Goal: Register for event/course

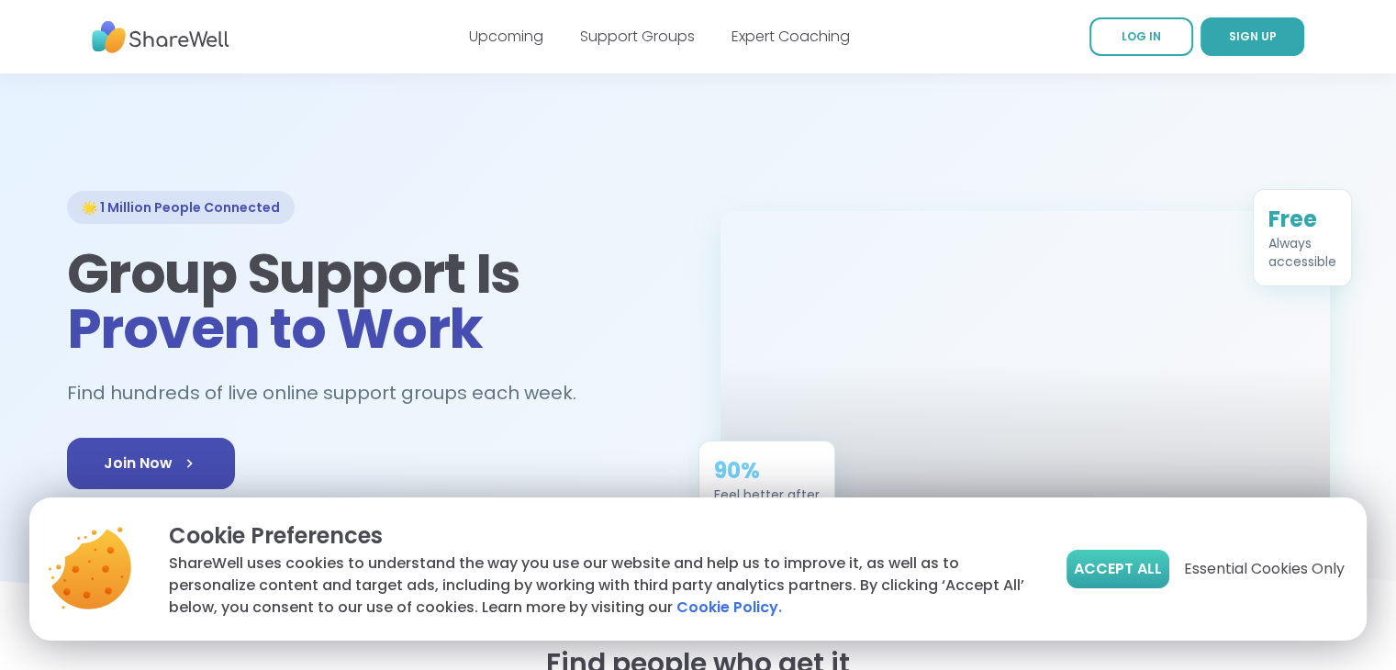
click at [1108, 578] on span "Accept All" at bounding box center [1117, 569] width 88 height 22
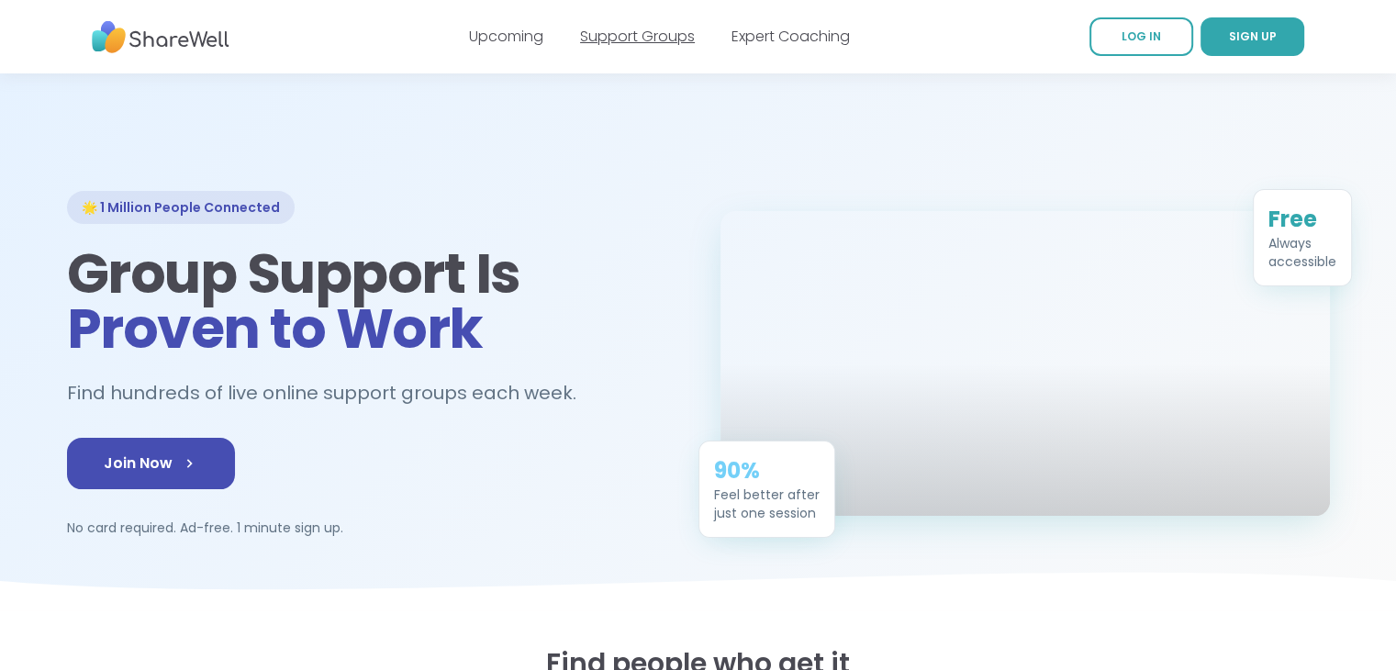
click at [618, 38] on link "Support Groups" at bounding box center [637, 36] width 115 height 21
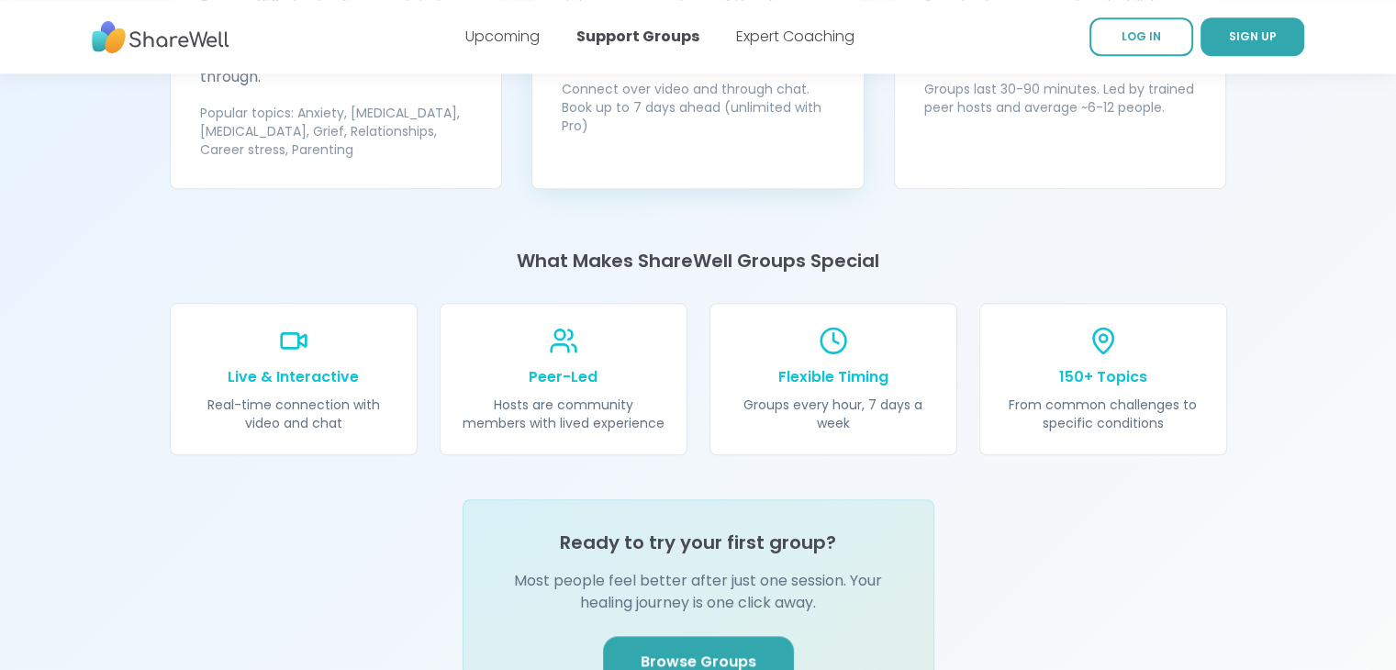
scroll to position [2019, 0]
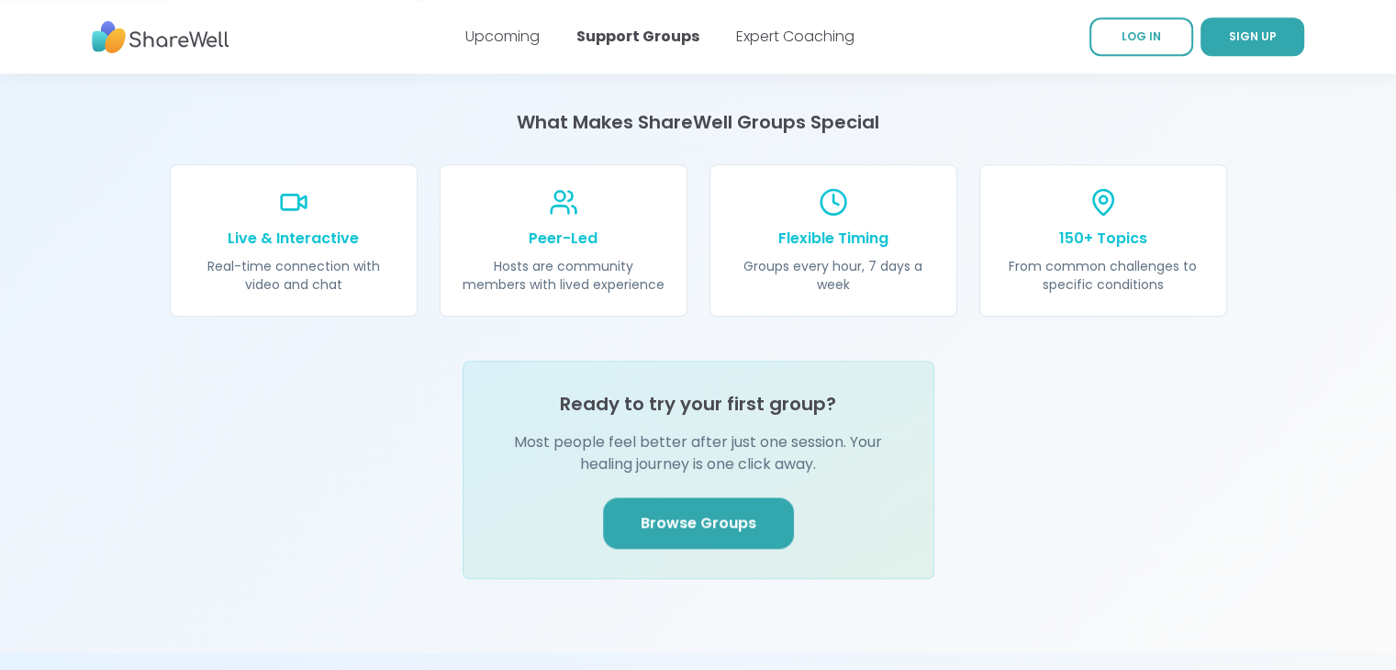
click at [692, 512] on span "Browse Groups" at bounding box center [698, 523] width 116 height 22
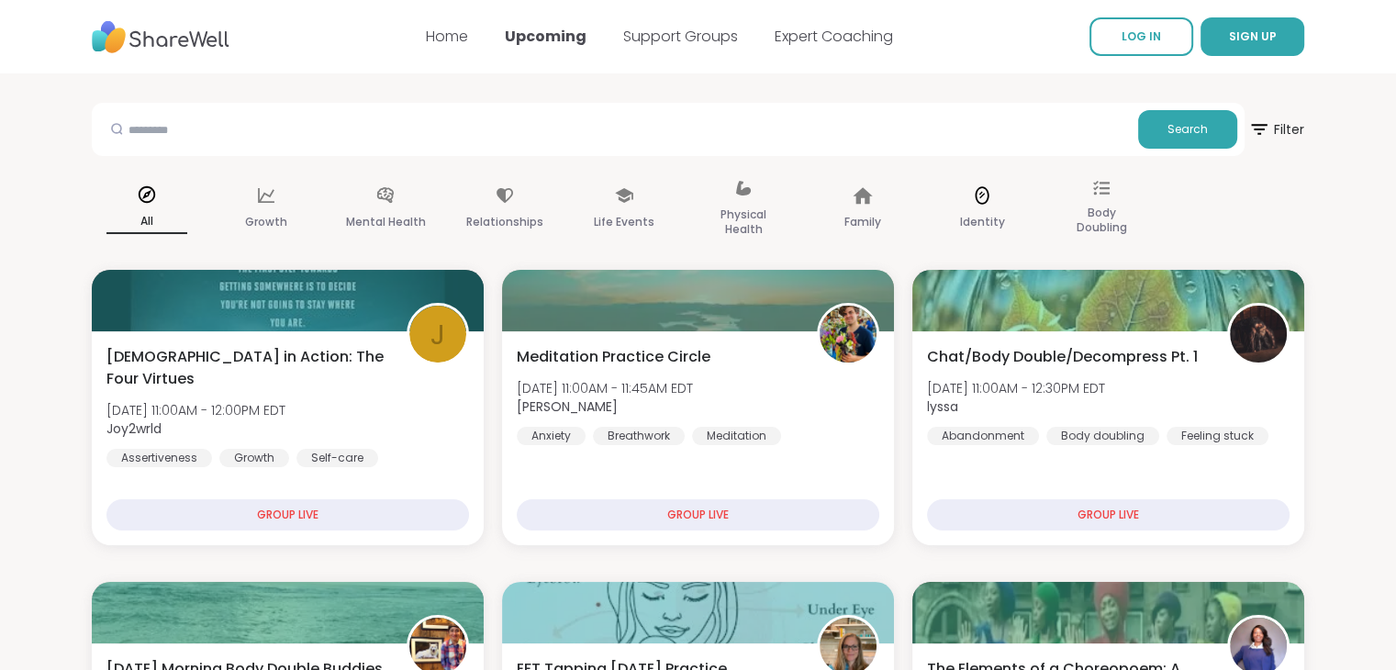
drag, startPoint x: 1100, startPoint y: 195, endPoint x: 1032, endPoint y: 166, distance: 73.6
click at [1032, 166] on div "Identity" at bounding box center [982, 209] width 110 height 92
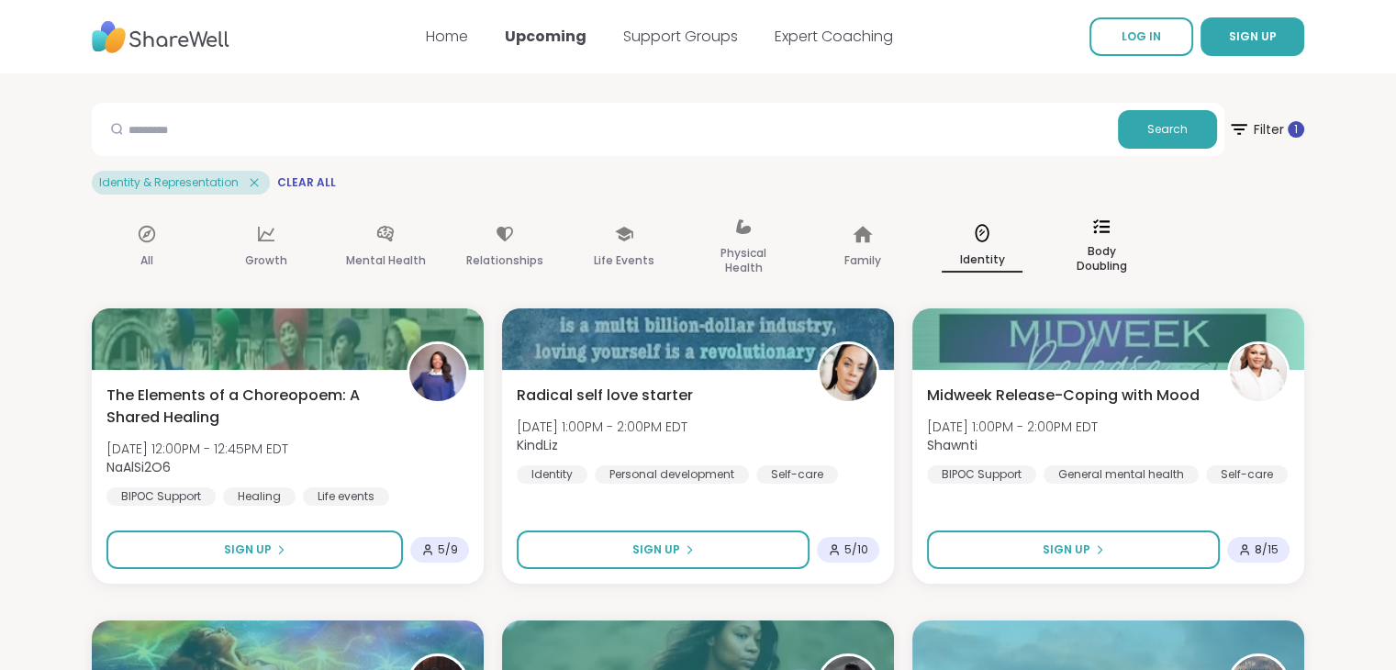
click at [1105, 232] on icon at bounding box center [1101, 226] width 17 height 17
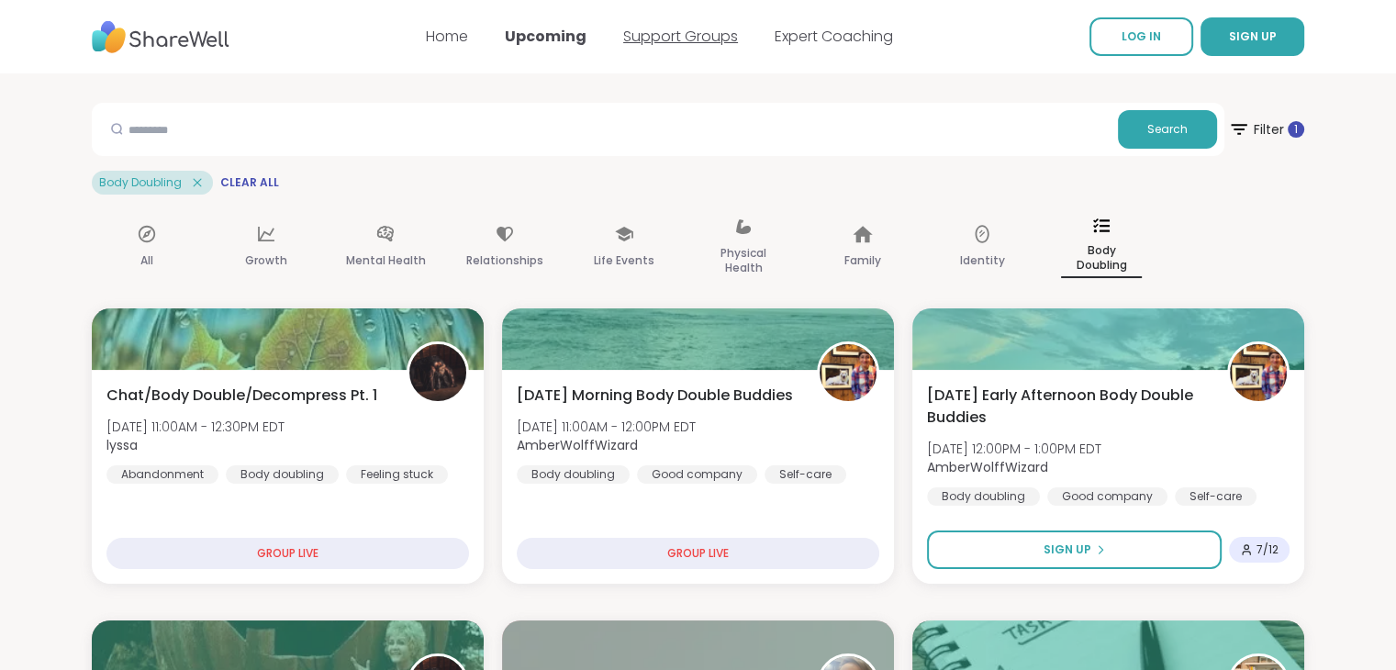
click at [701, 34] on link "Support Groups" at bounding box center [680, 36] width 115 height 21
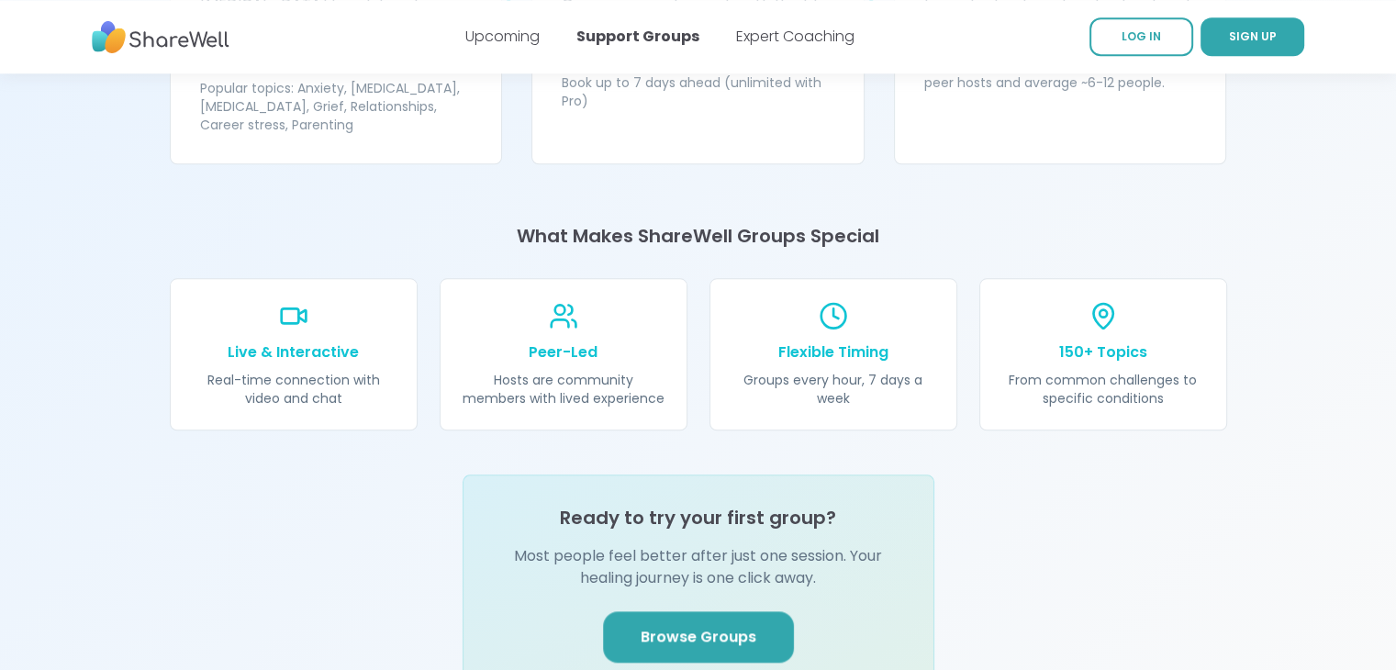
scroll to position [1927, 0]
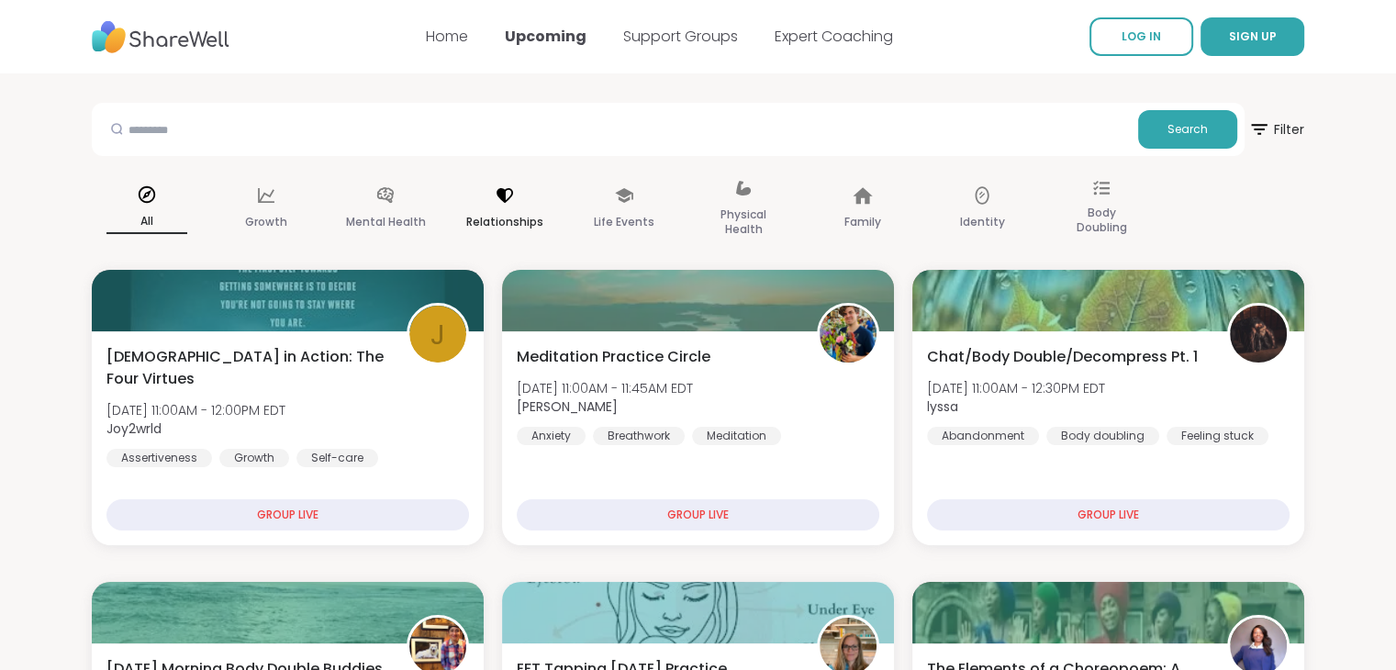
click at [507, 219] on p "Relationships" at bounding box center [504, 222] width 77 height 22
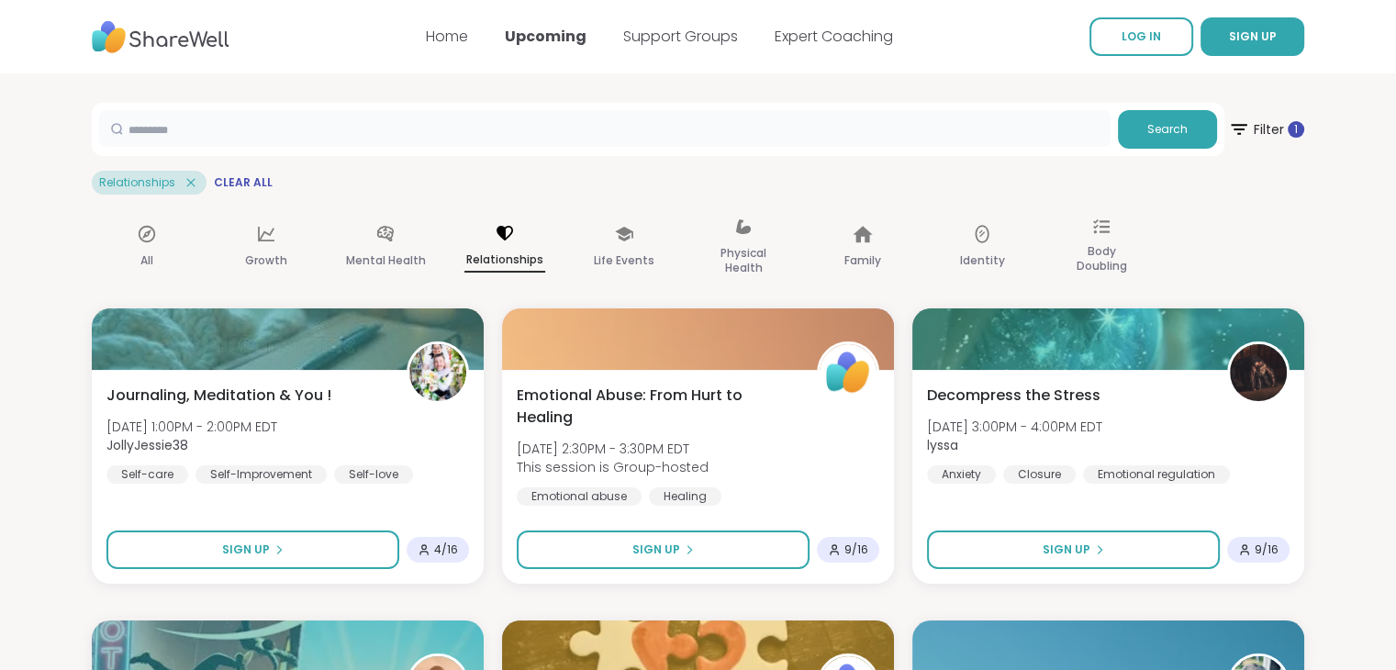
click at [195, 118] on input "text" at bounding box center [604, 128] width 1011 height 37
click at [1166, 129] on span "Search" at bounding box center [1167, 129] width 40 height 17
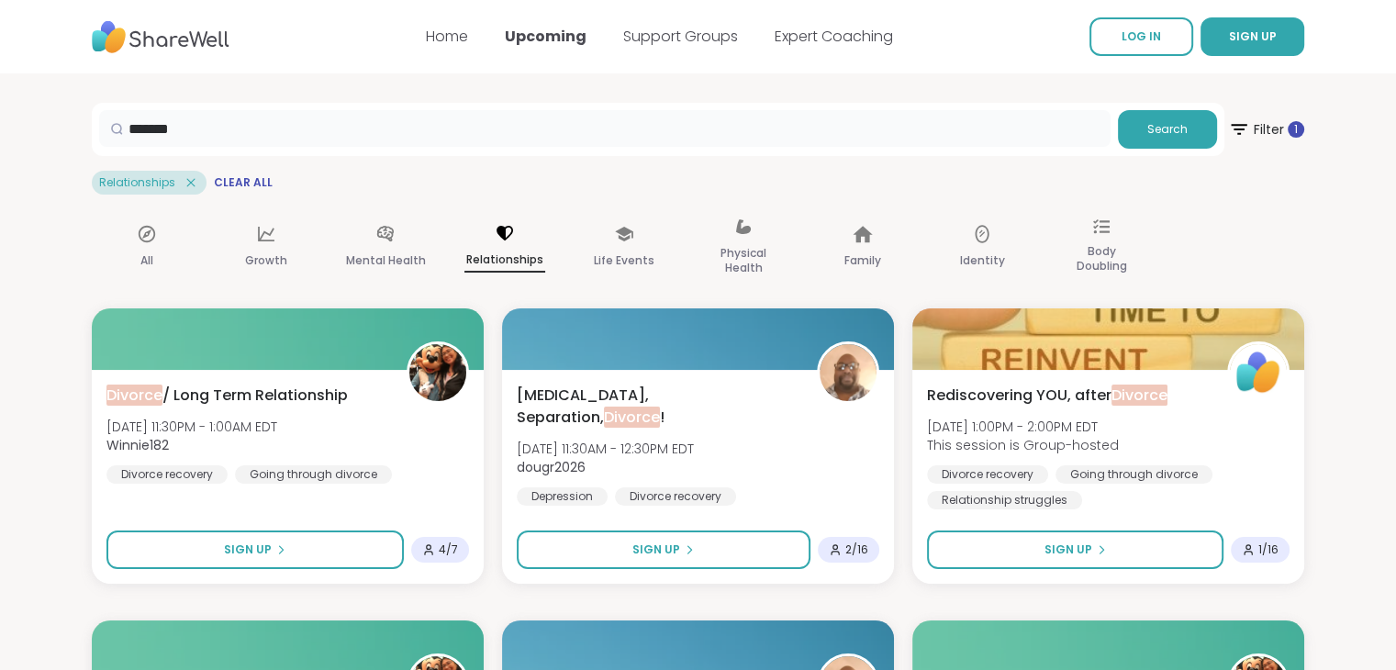
click at [206, 123] on input "*******" at bounding box center [604, 128] width 1011 height 37
type input "**********"
click at [1165, 124] on span "Search" at bounding box center [1167, 129] width 40 height 17
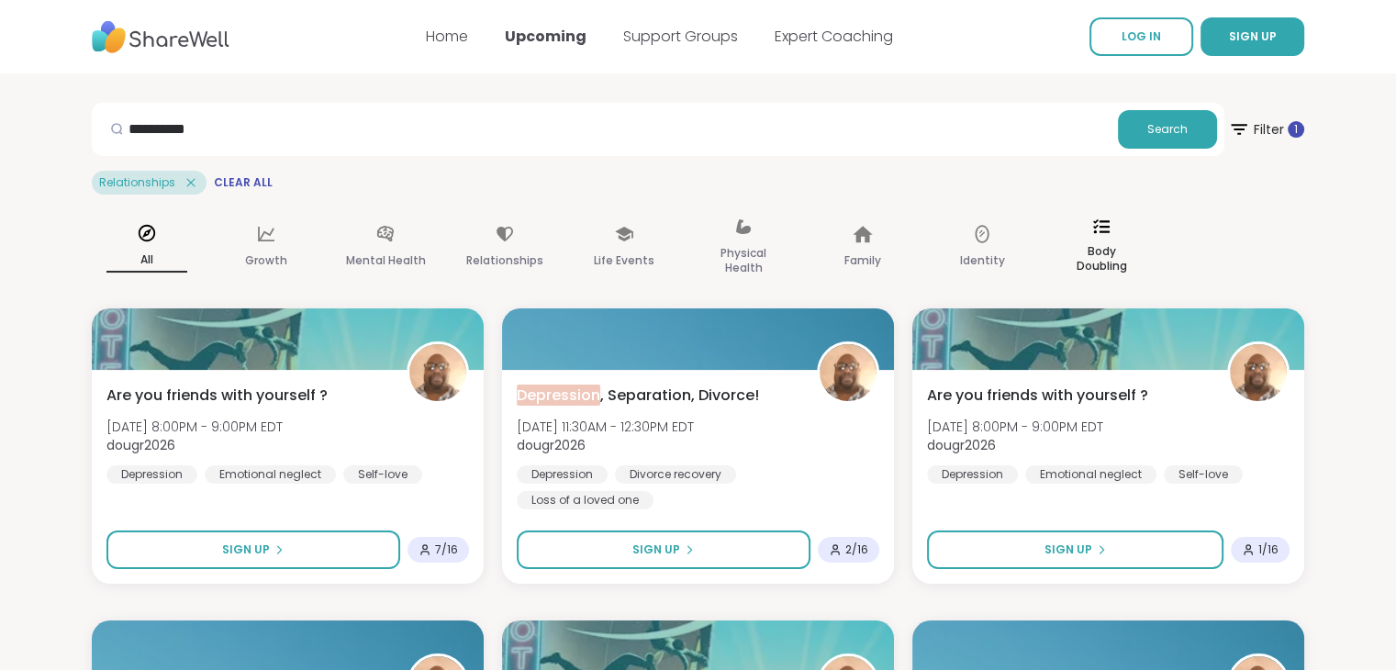
click at [1102, 235] on icon at bounding box center [1101, 226] width 17 height 17
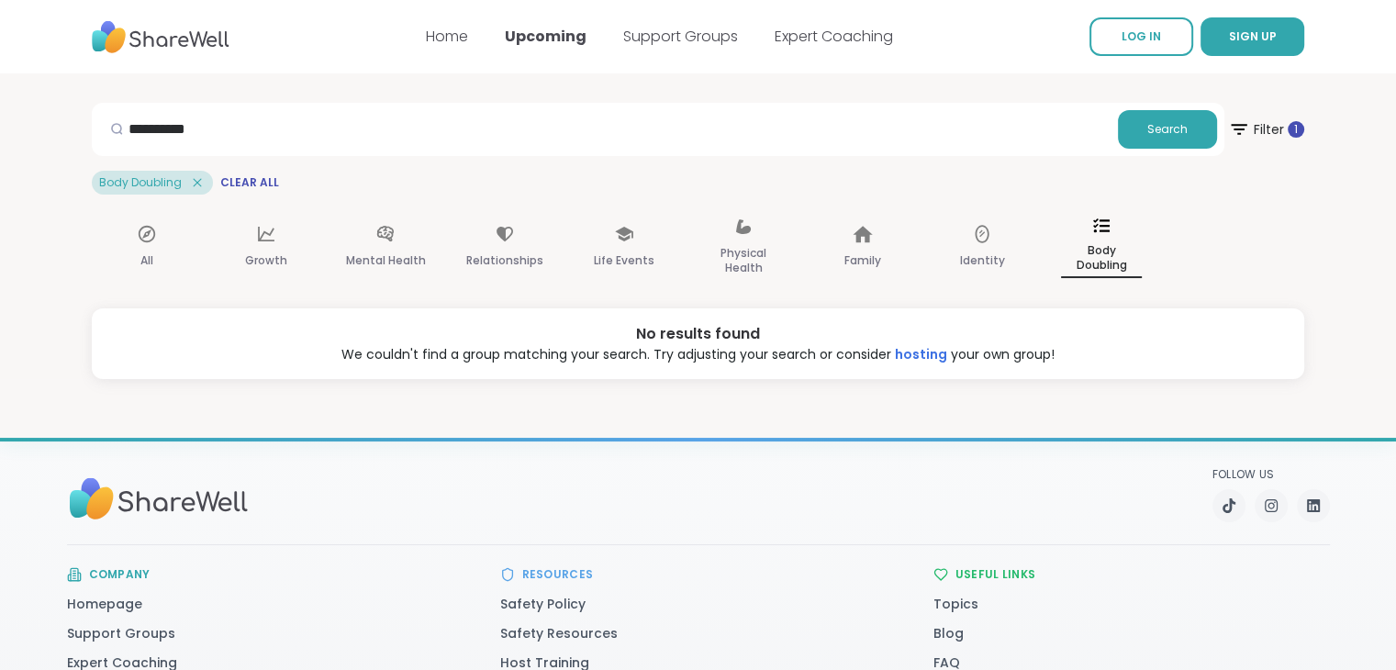
click at [249, 105] on div "**********" at bounding box center [658, 129] width 1132 height 53
click at [225, 123] on input "**********" at bounding box center [604, 128] width 1011 height 37
click at [261, 172] on div "Body Doubling Clear All" at bounding box center [698, 183] width 1212 height 24
click at [251, 183] on span "Clear All" at bounding box center [249, 182] width 59 height 15
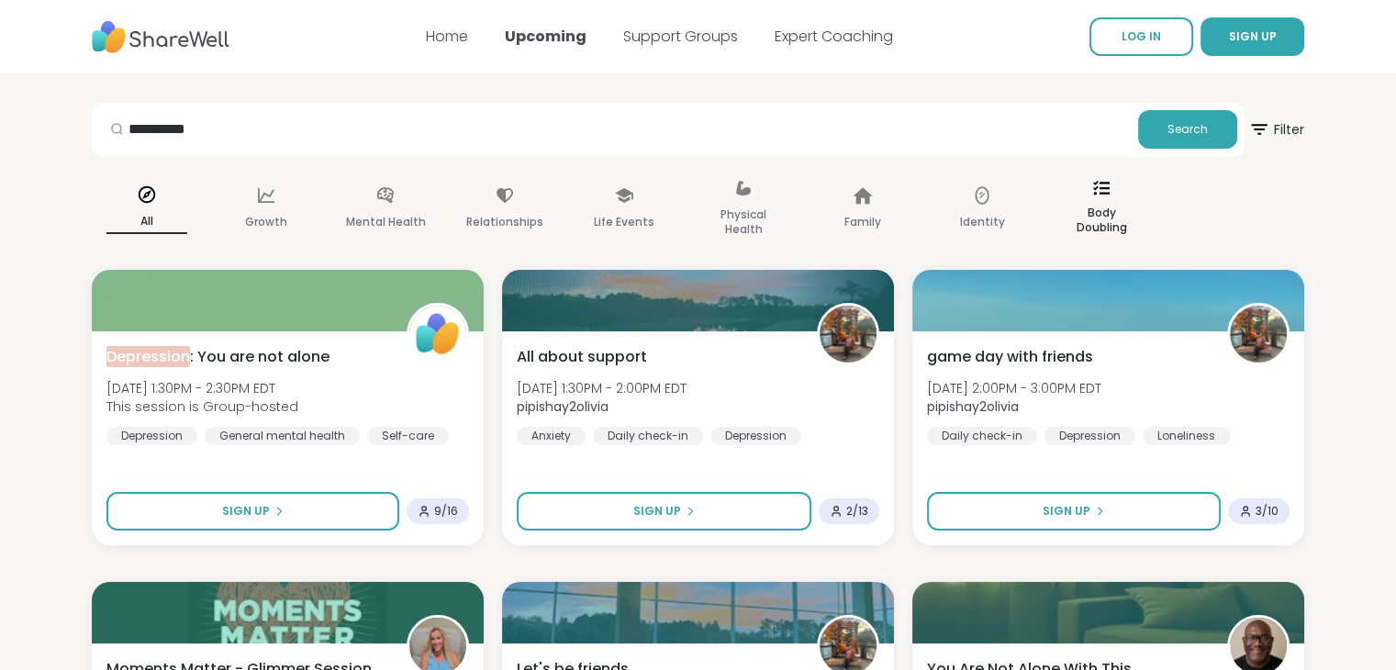
click at [1101, 193] on icon at bounding box center [1101, 188] width 17 height 17
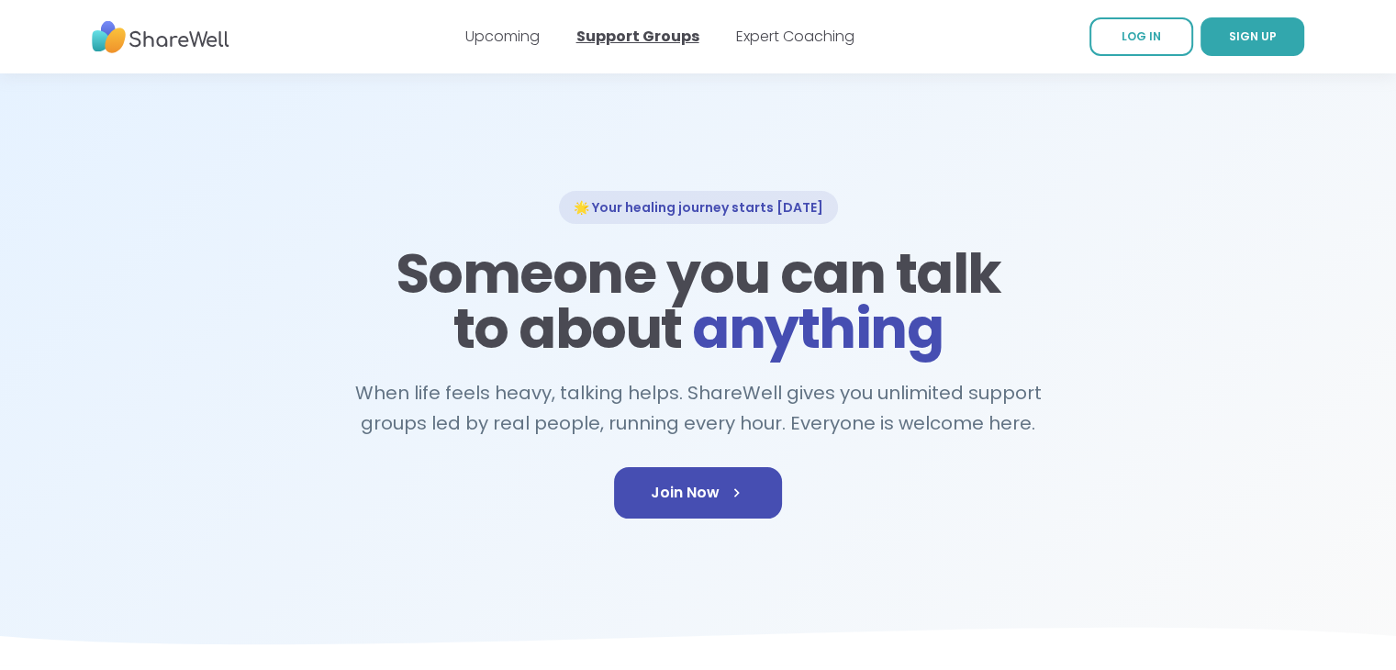
click at [607, 42] on link "Support Groups" at bounding box center [637, 36] width 123 height 21
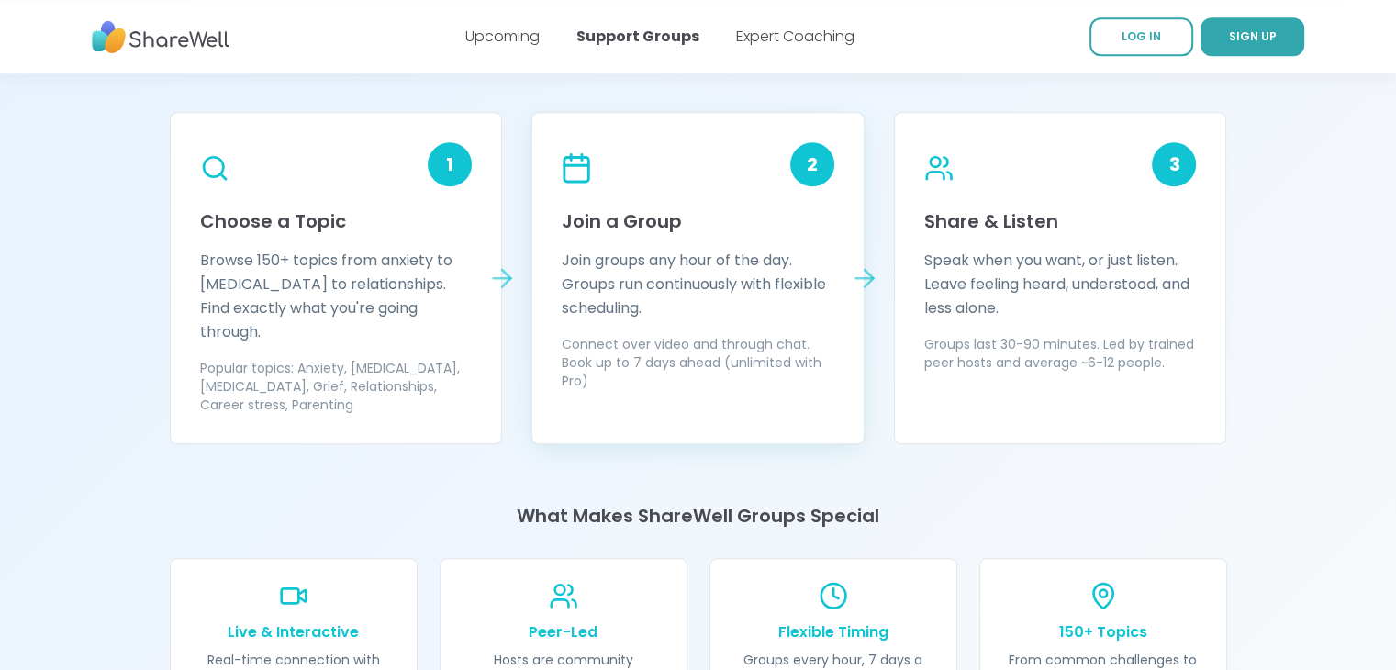
scroll to position [1927, 0]
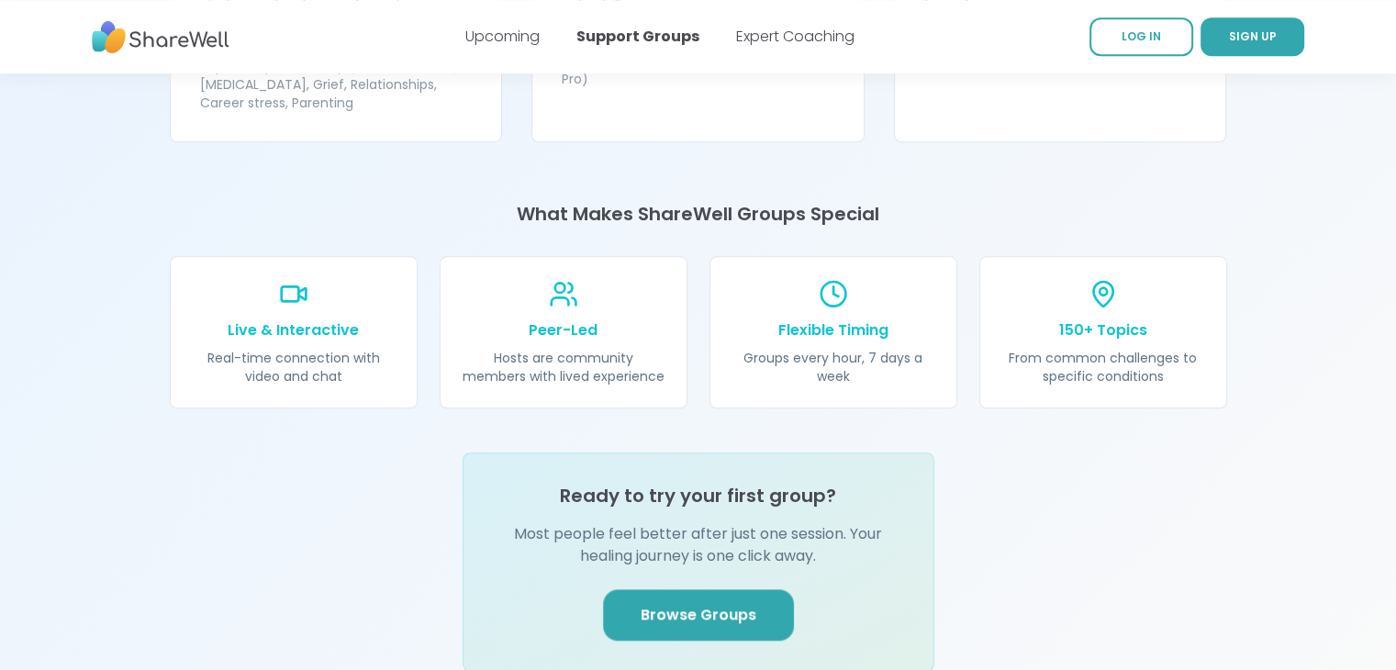
click at [708, 604] on span "Browse Groups" at bounding box center [698, 615] width 116 height 22
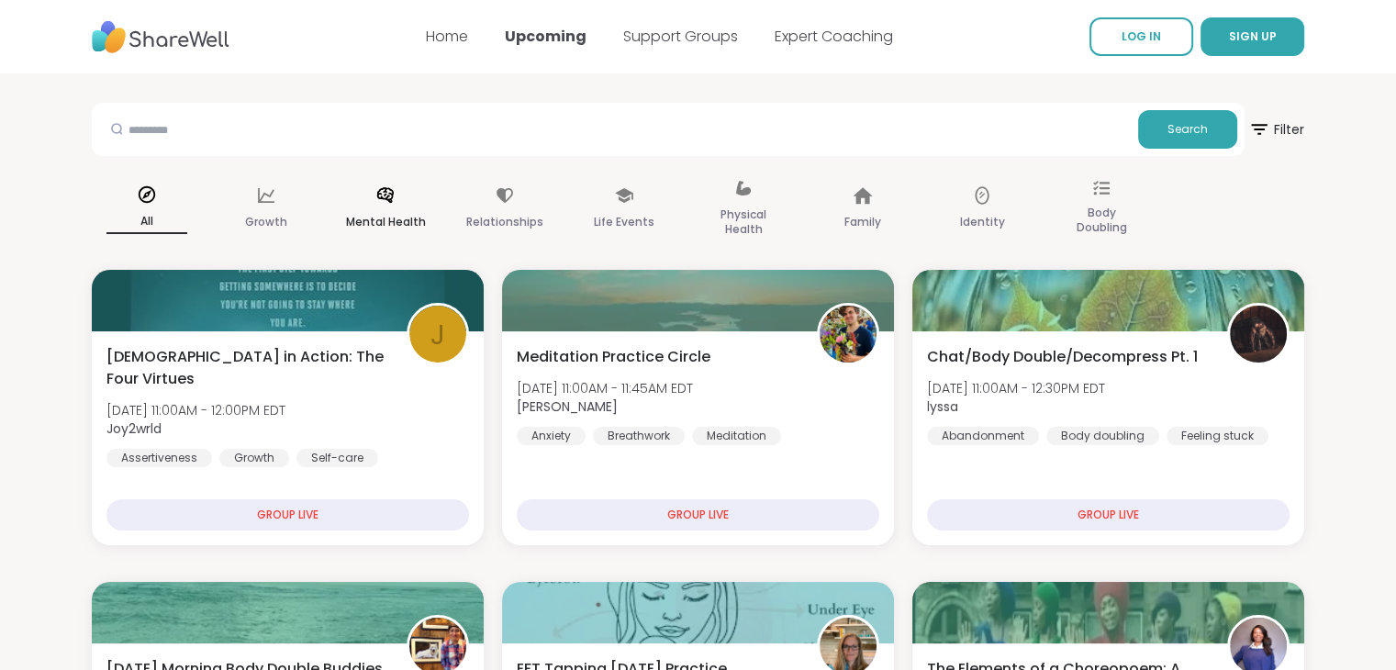
click at [380, 217] on p "Mental Health" at bounding box center [386, 222] width 80 height 22
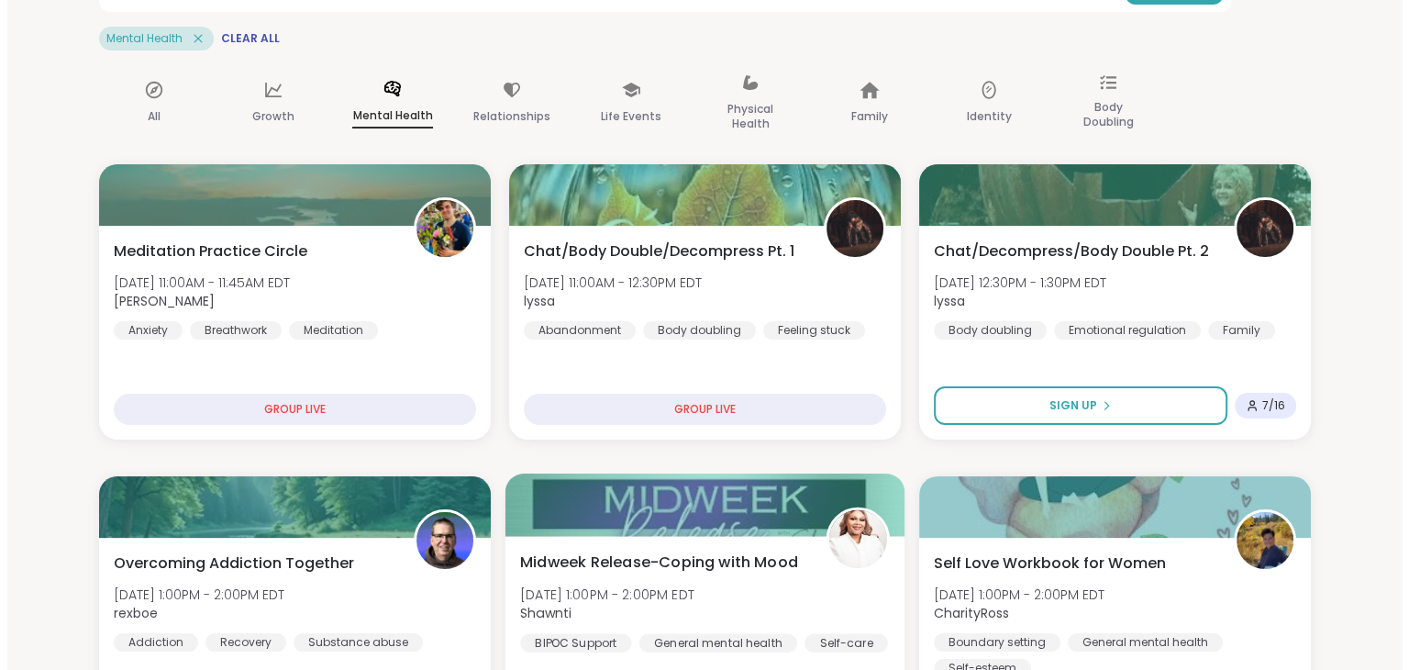
scroll to position [184, 0]
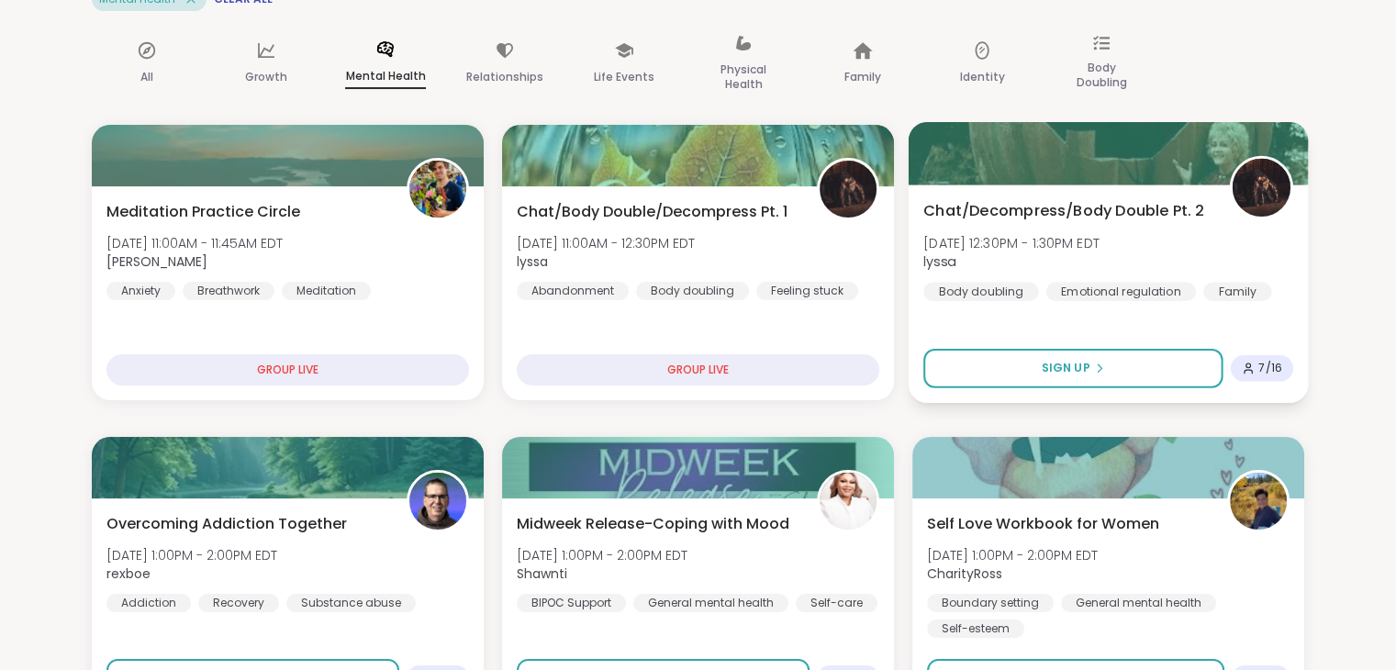
click at [966, 295] on div "Body doubling" at bounding box center [980, 291] width 115 height 18
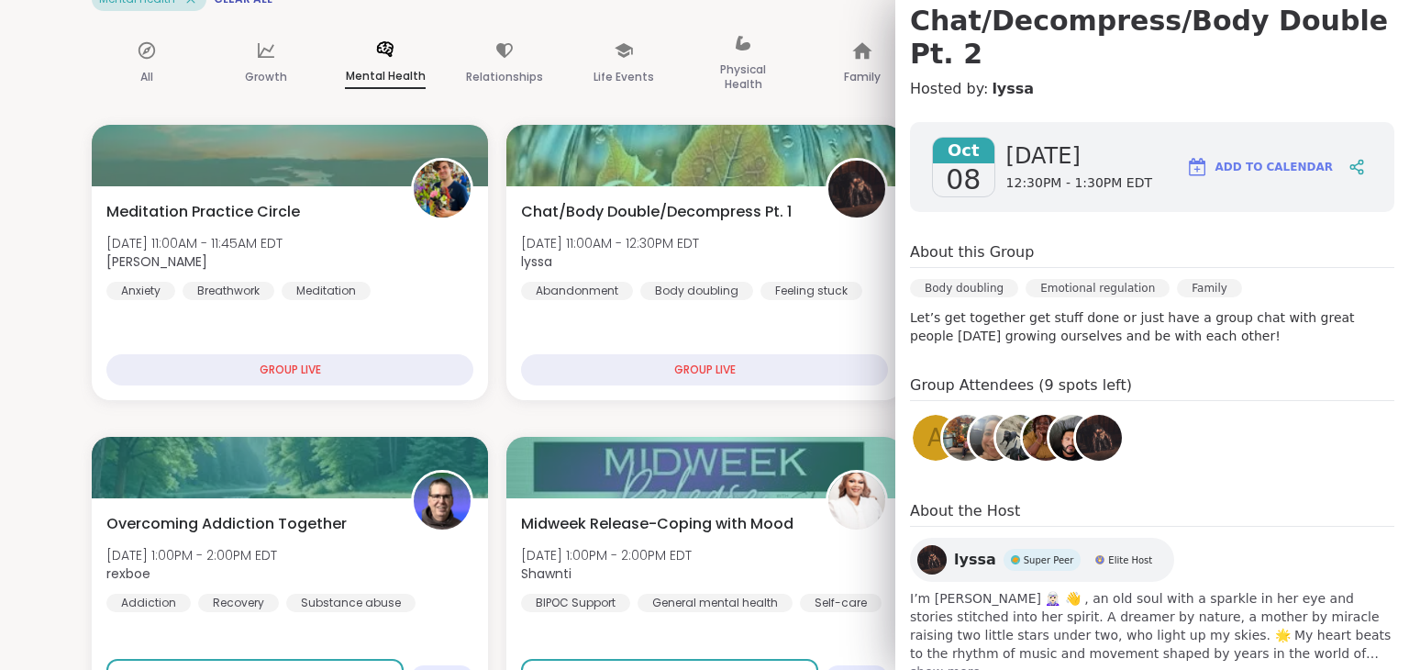
scroll to position [200, 0]
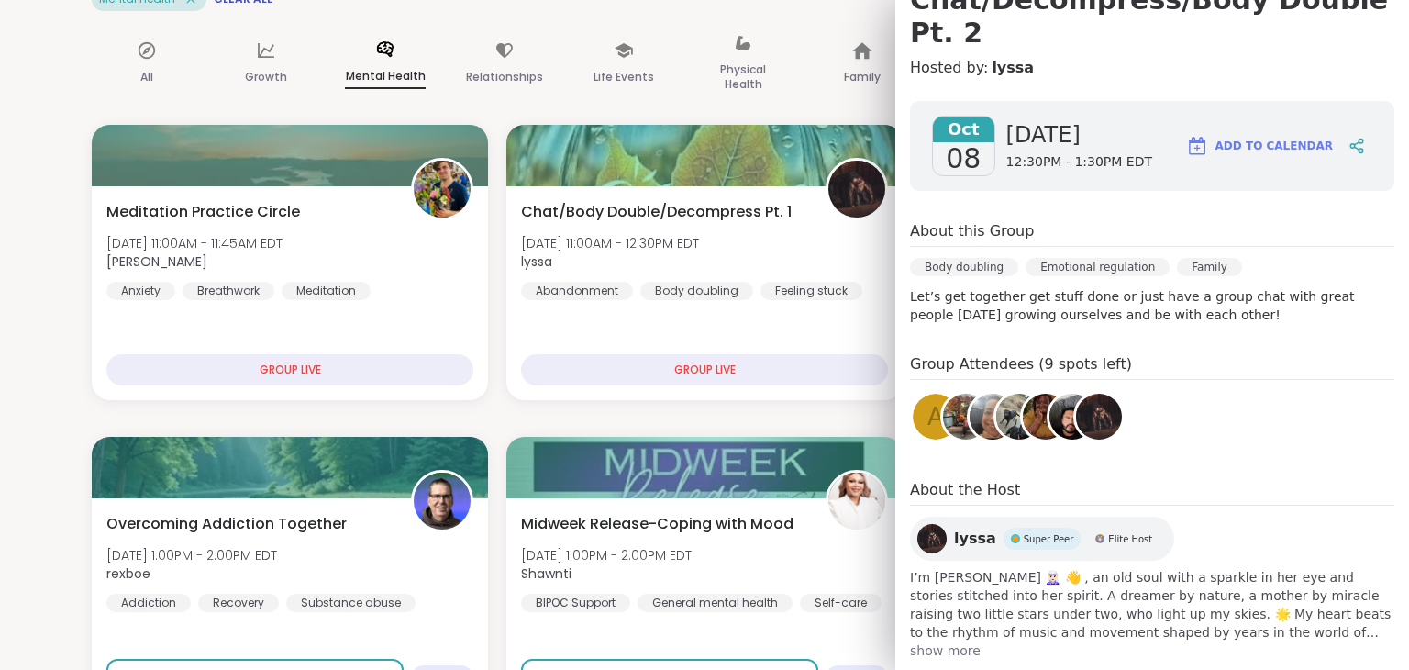
click at [926, 641] on span "show more" at bounding box center [1152, 650] width 484 height 18
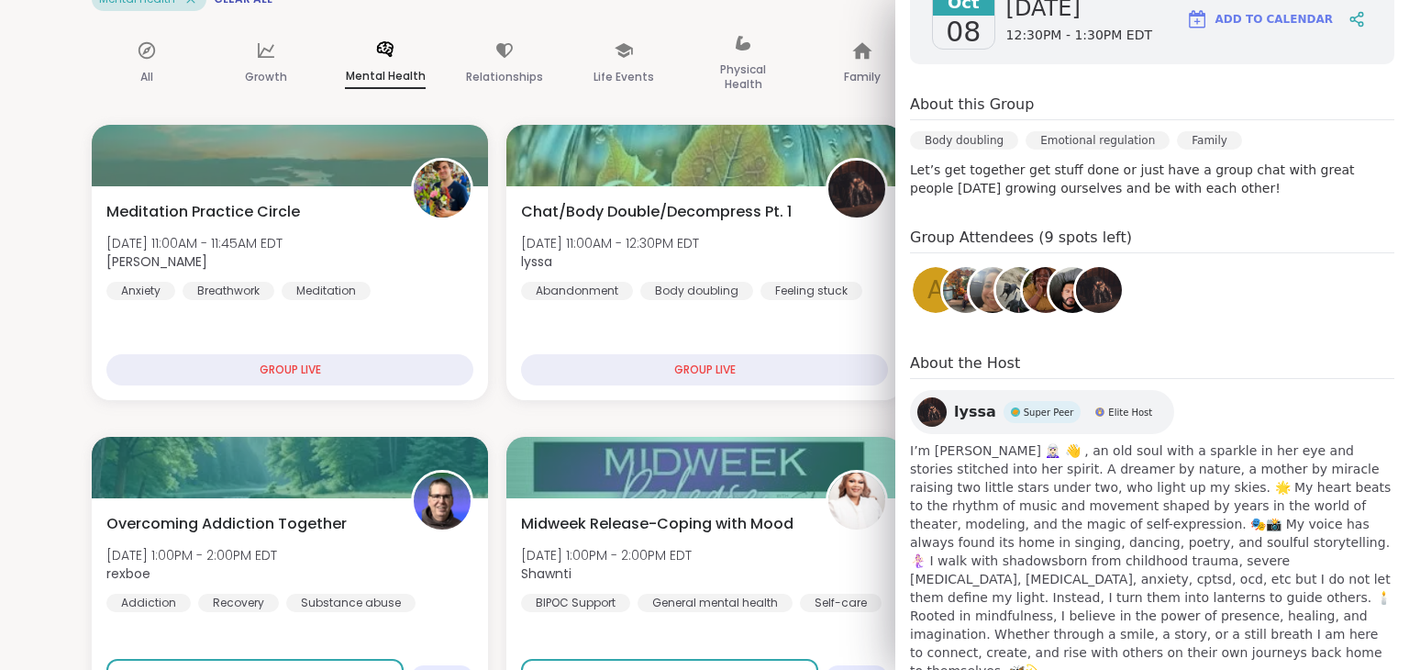
scroll to position [328, 0]
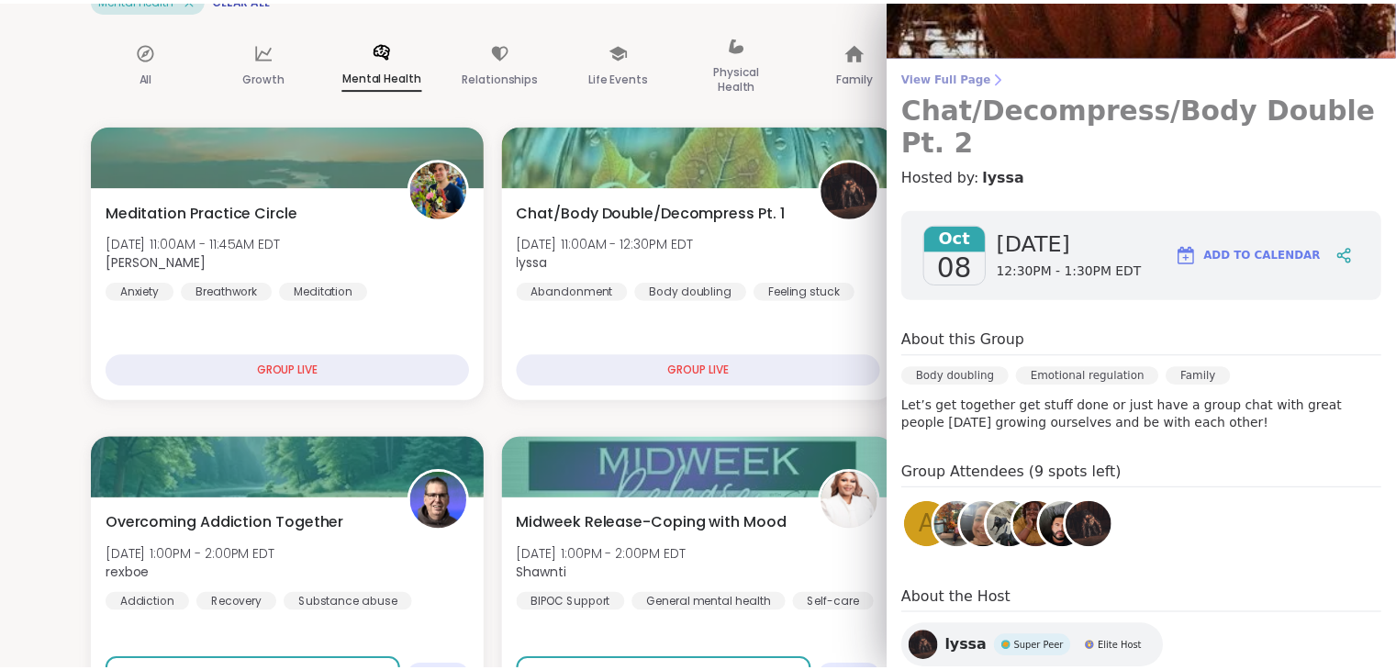
scroll to position [0, 0]
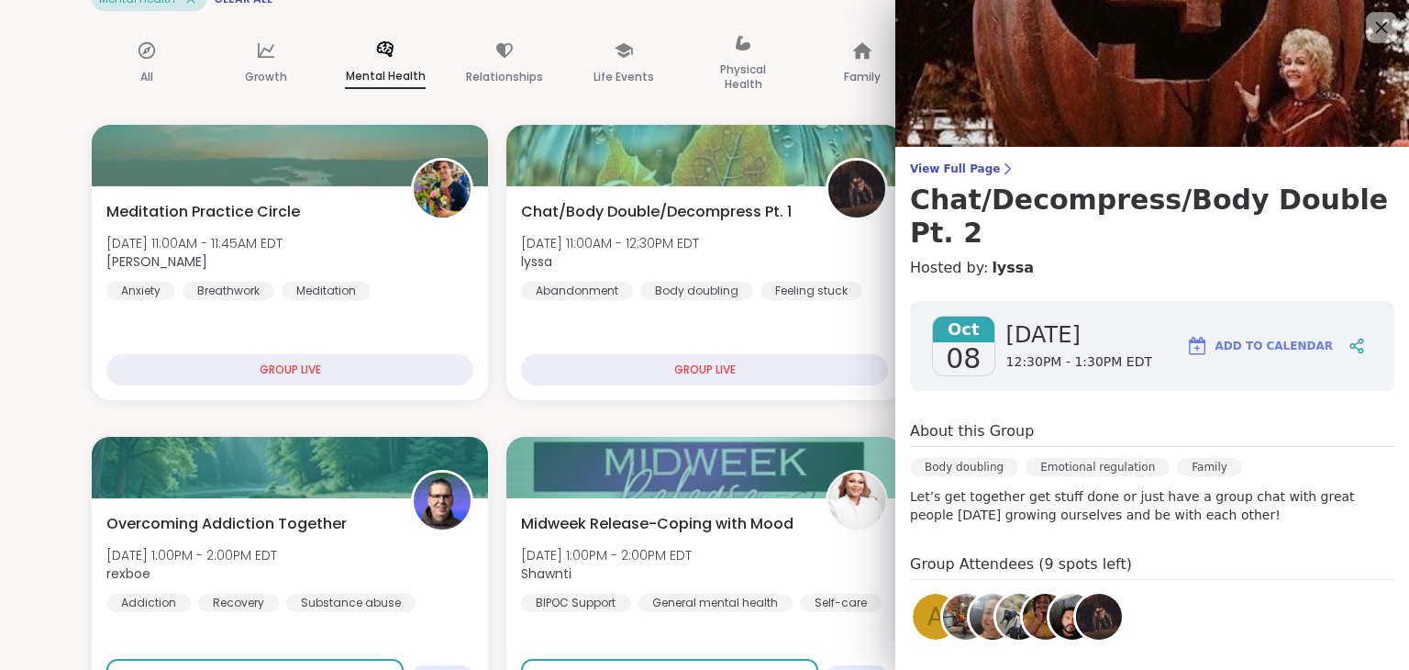
click at [1376, 28] on icon at bounding box center [1382, 28] width 12 height 12
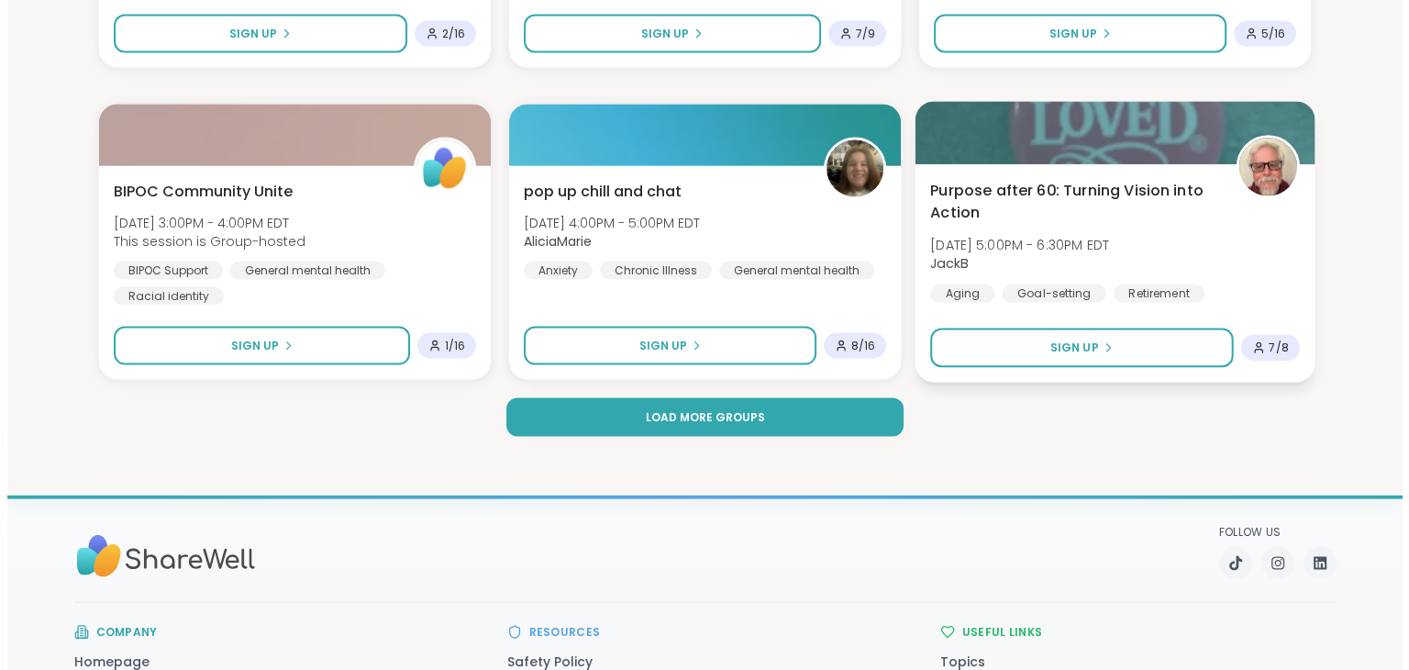
scroll to position [3487, 0]
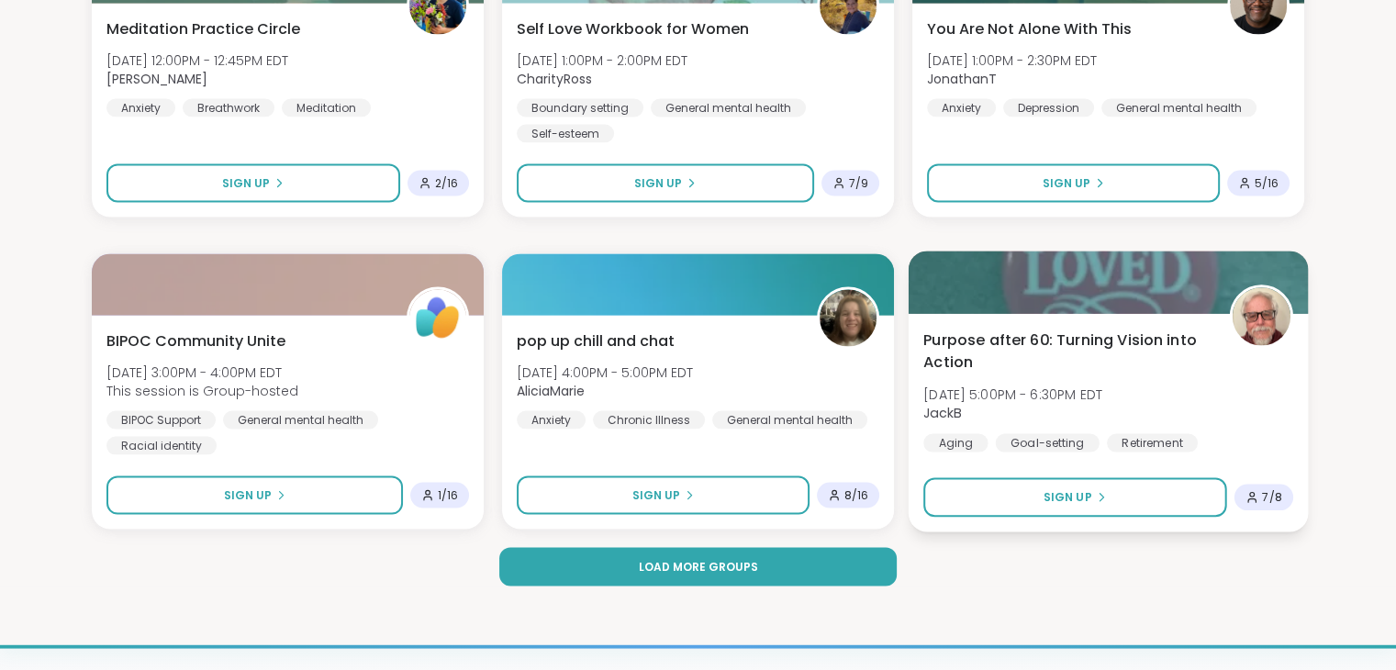
click at [992, 341] on span "Purpose after 60: Turning Vision into Action" at bounding box center [1065, 350] width 285 height 45
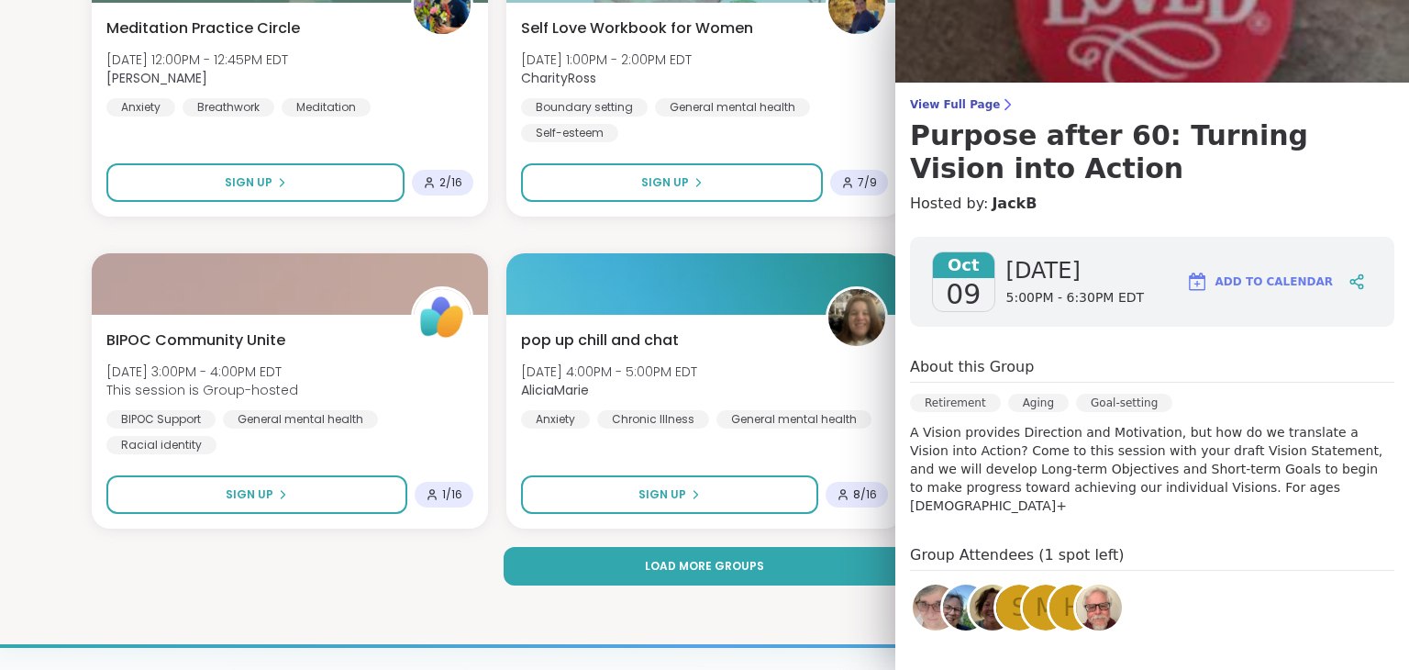
scroll to position [270, 0]
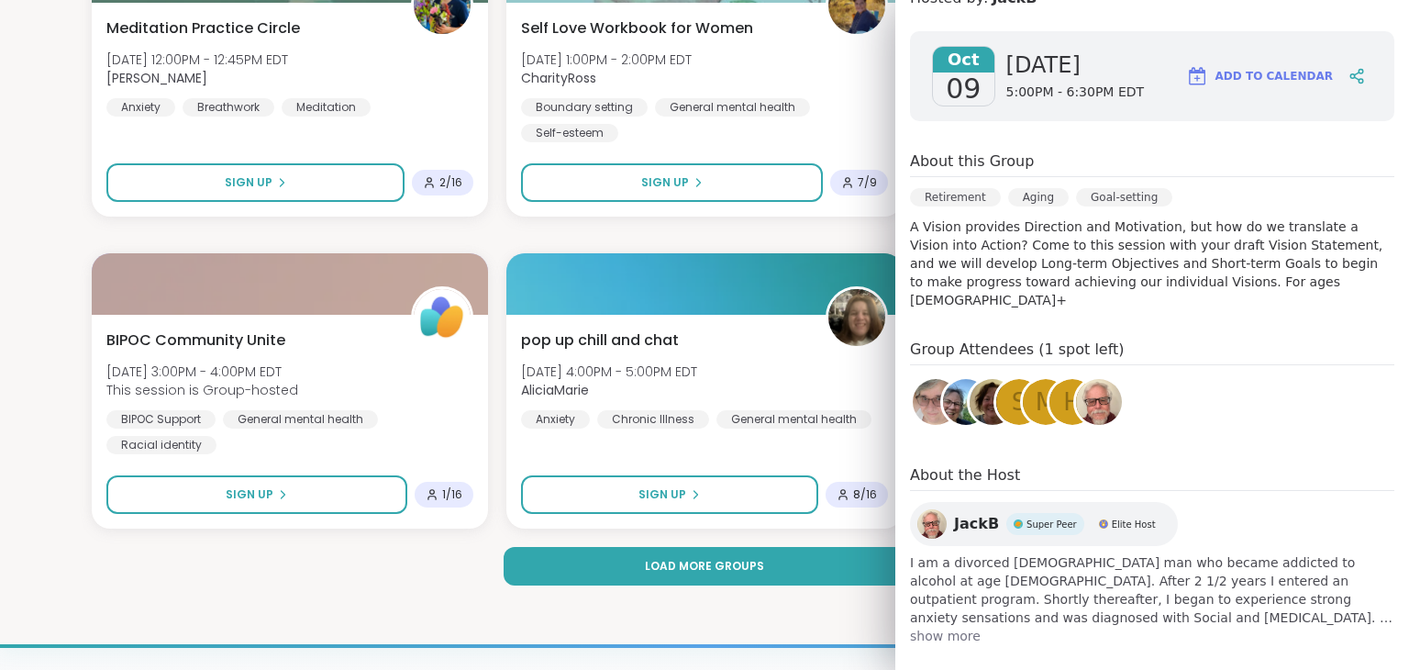
click at [936, 627] on span "show more" at bounding box center [1152, 636] width 484 height 18
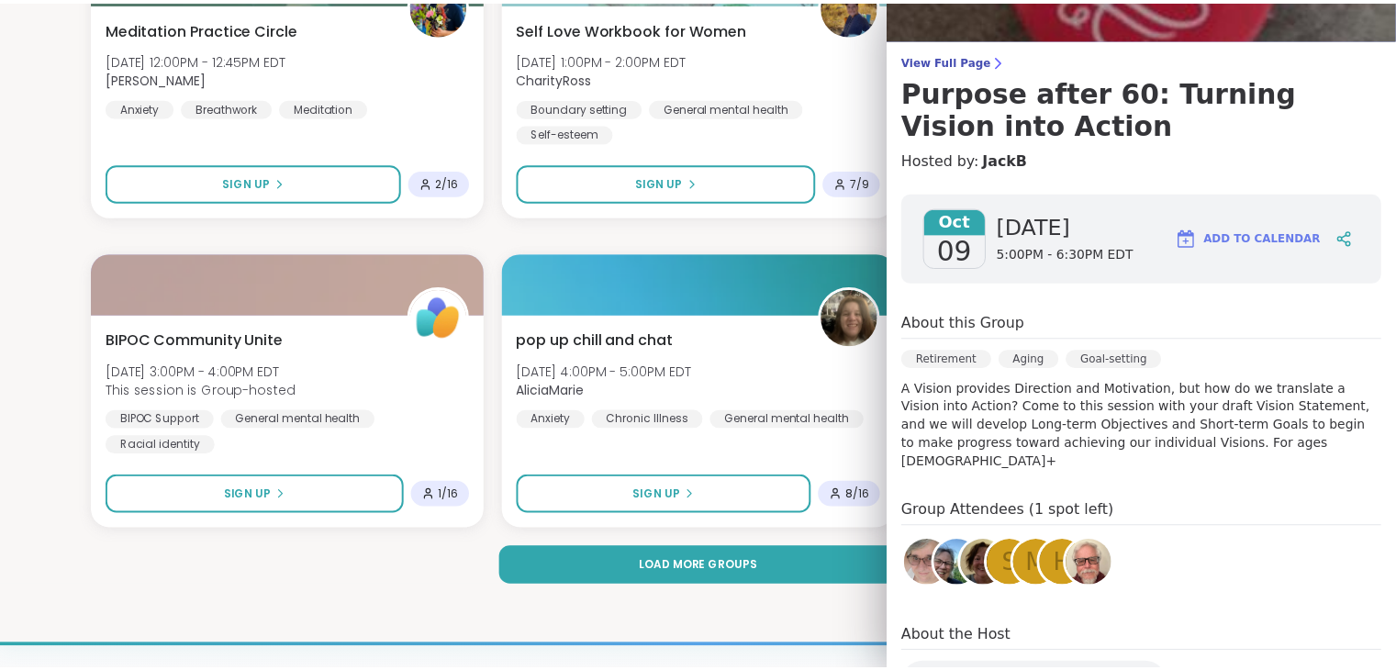
scroll to position [105, 0]
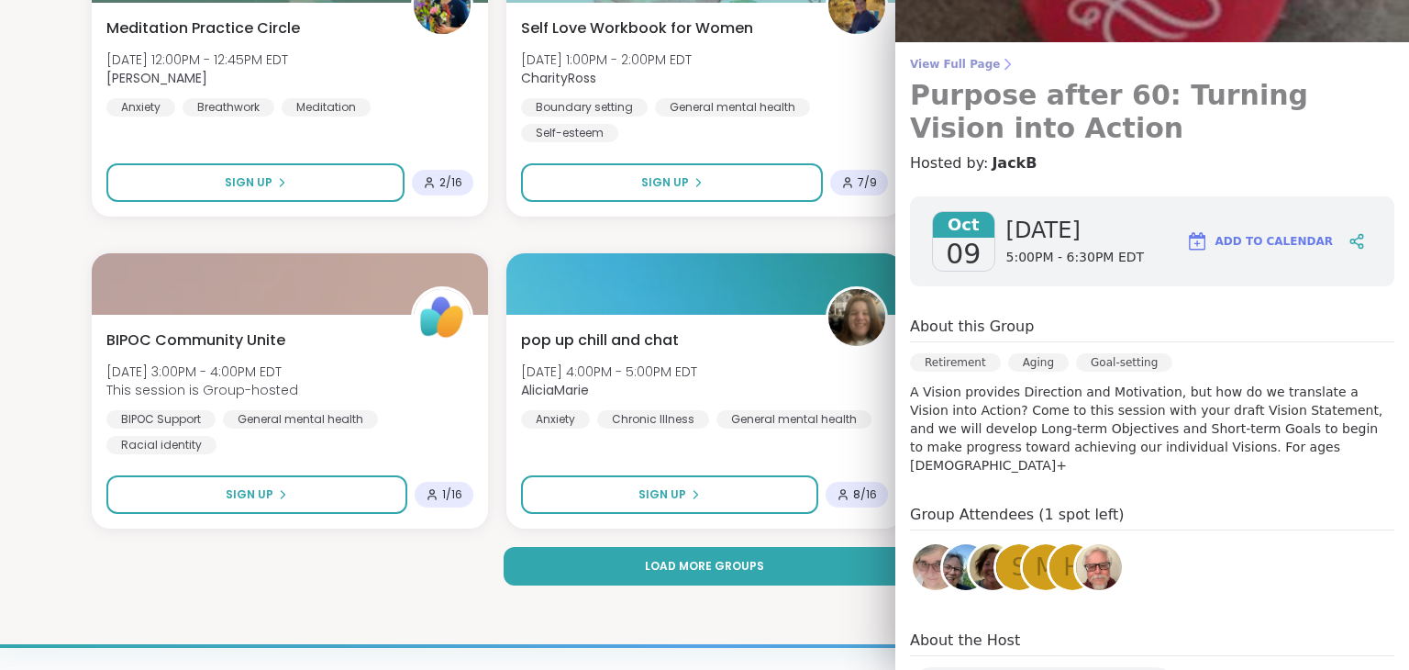
click at [943, 58] on span "View Full Page" at bounding box center [1152, 64] width 484 height 15
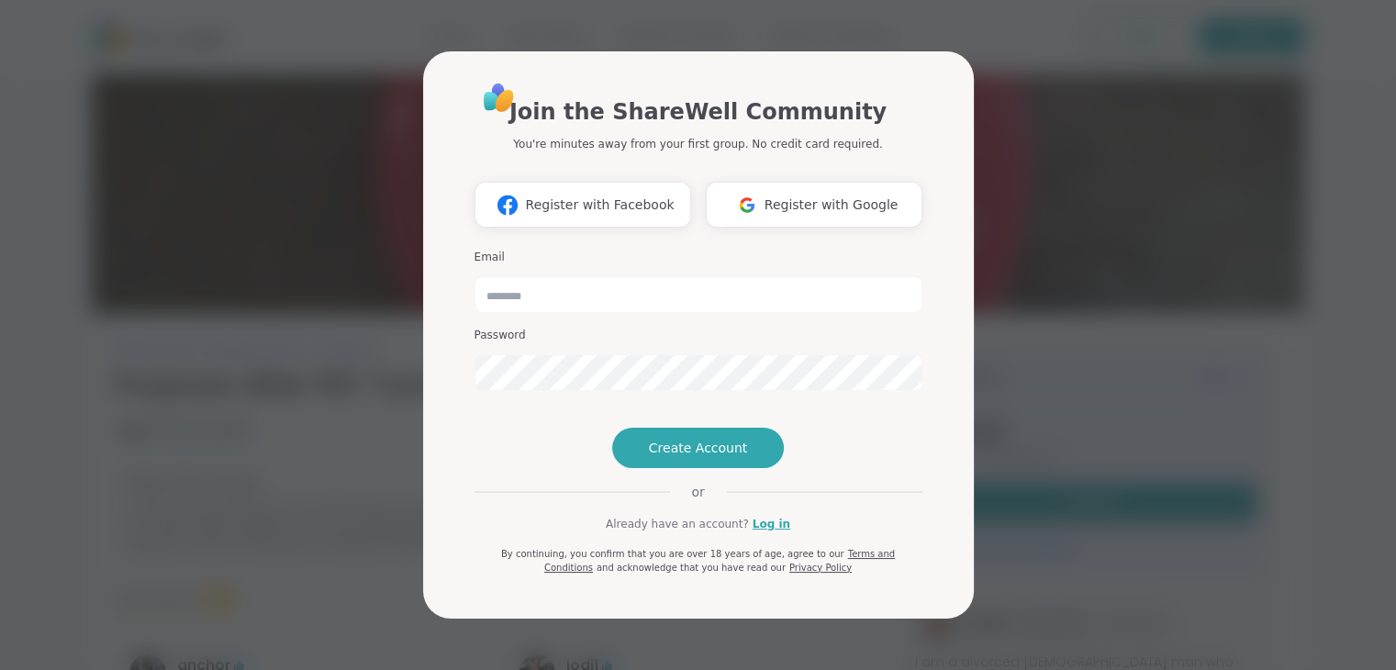
click at [1083, 156] on div "Join the ShareWell Community You're minutes away from your first group. No cred…" at bounding box center [698, 335] width 1374 height 670
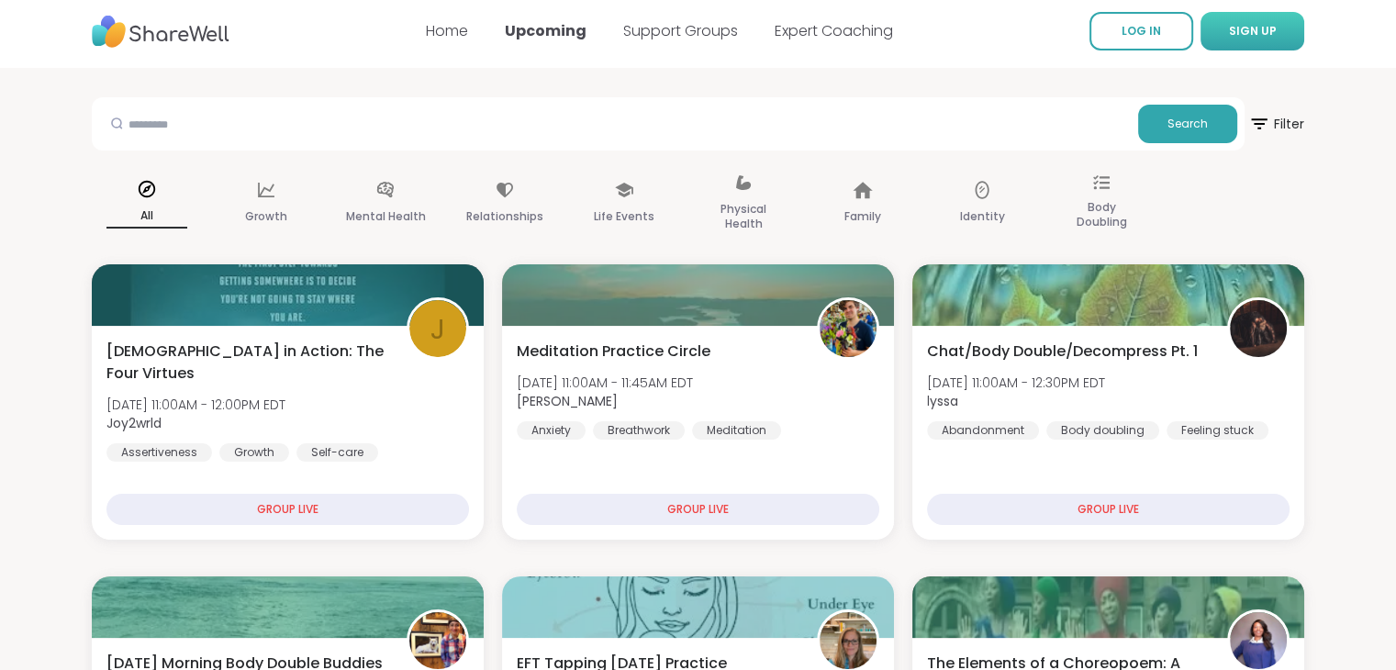
click at [1247, 29] on span "SIGN UP" at bounding box center [1253, 31] width 48 height 16
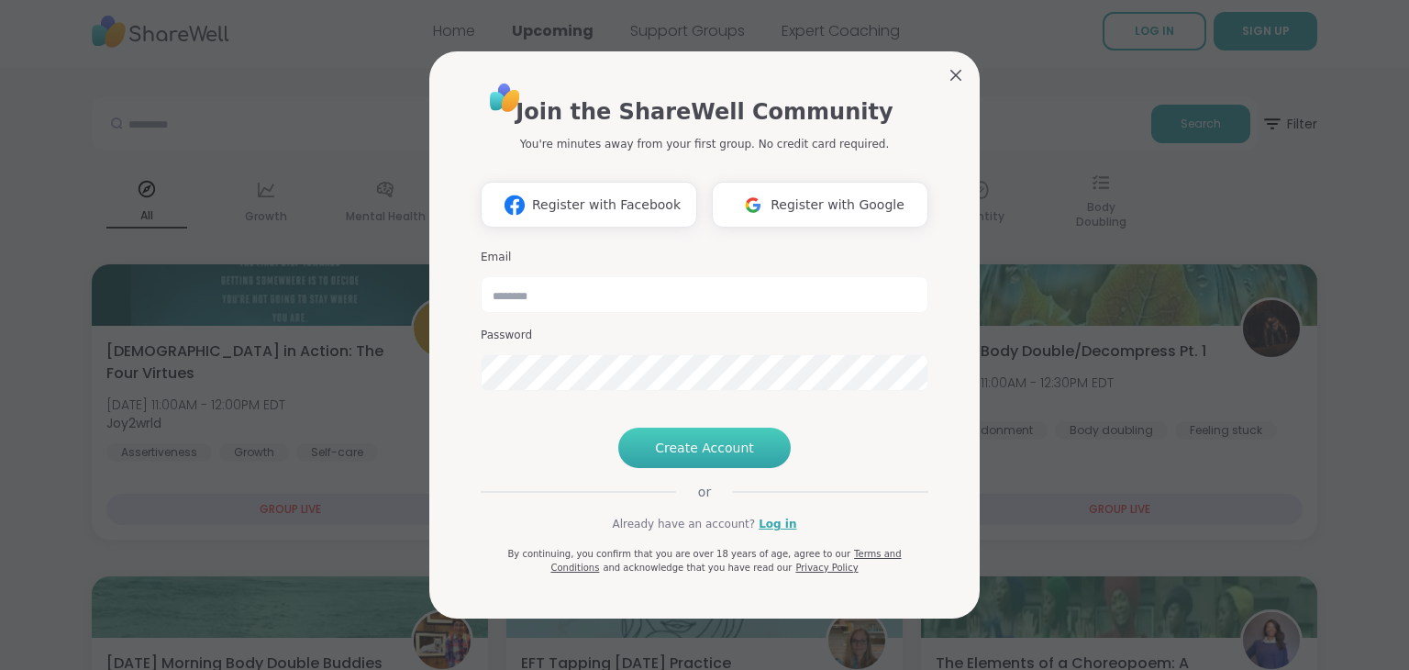
click at [684, 457] on span "Create Account" at bounding box center [704, 448] width 99 height 18
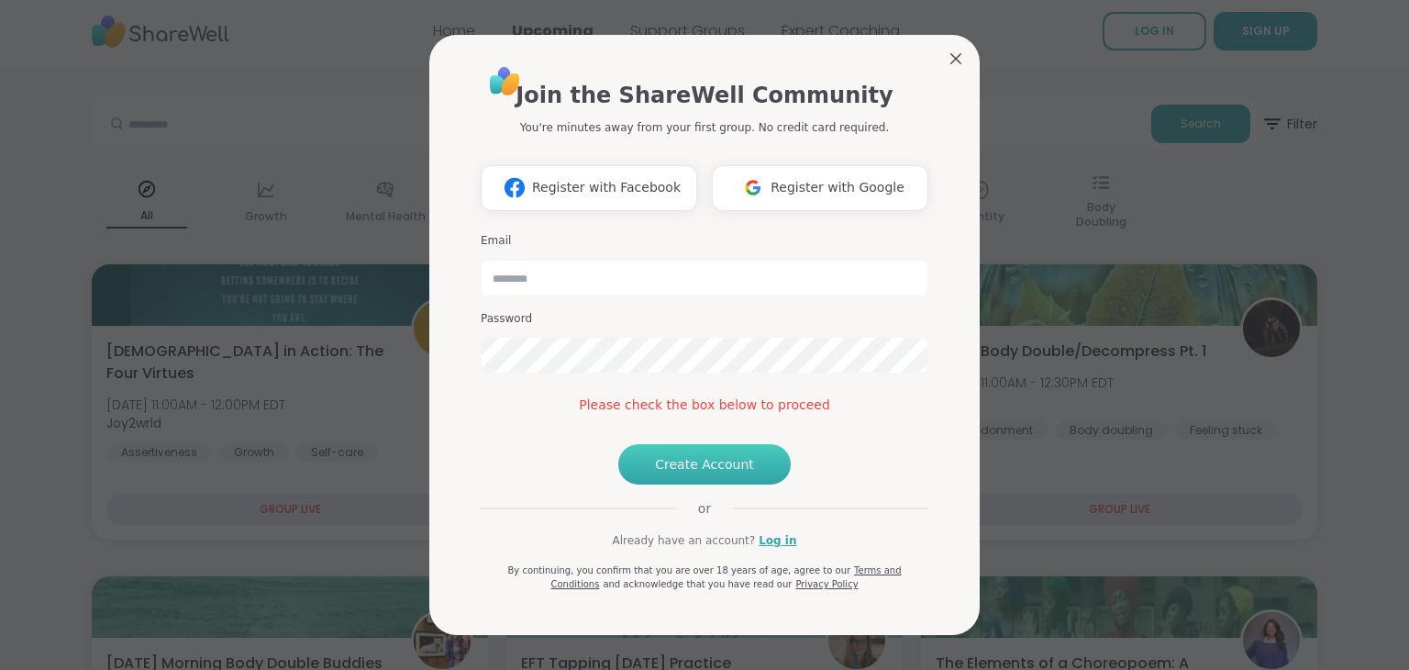
click at [697, 473] on span "Create Account" at bounding box center [704, 464] width 99 height 18
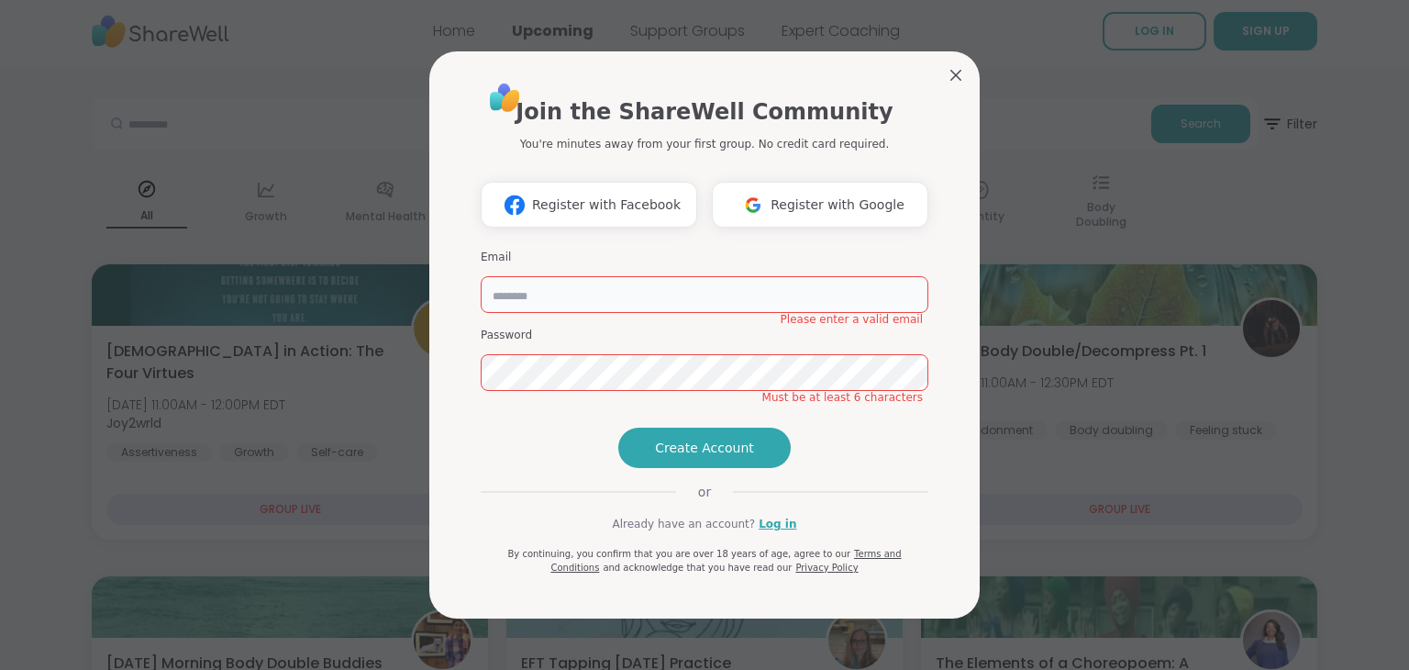
click at [508, 276] on input "email" at bounding box center [705, 294] width 448 height 37
click at [500, 276] on input "email" at bounding box center [705, 294] width 448 height 37
type input "**********"
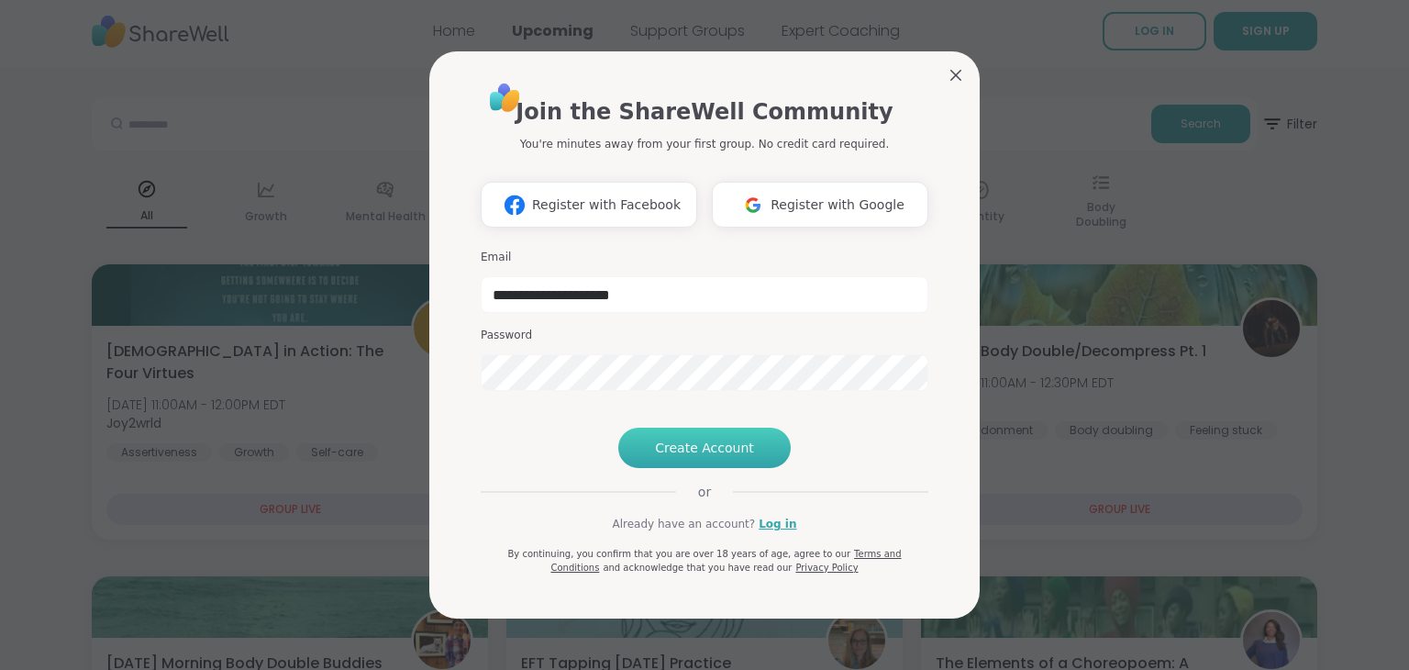
click at [694, 457] on span "Create Account" at bounding box center [704, 448] width 99 height 18
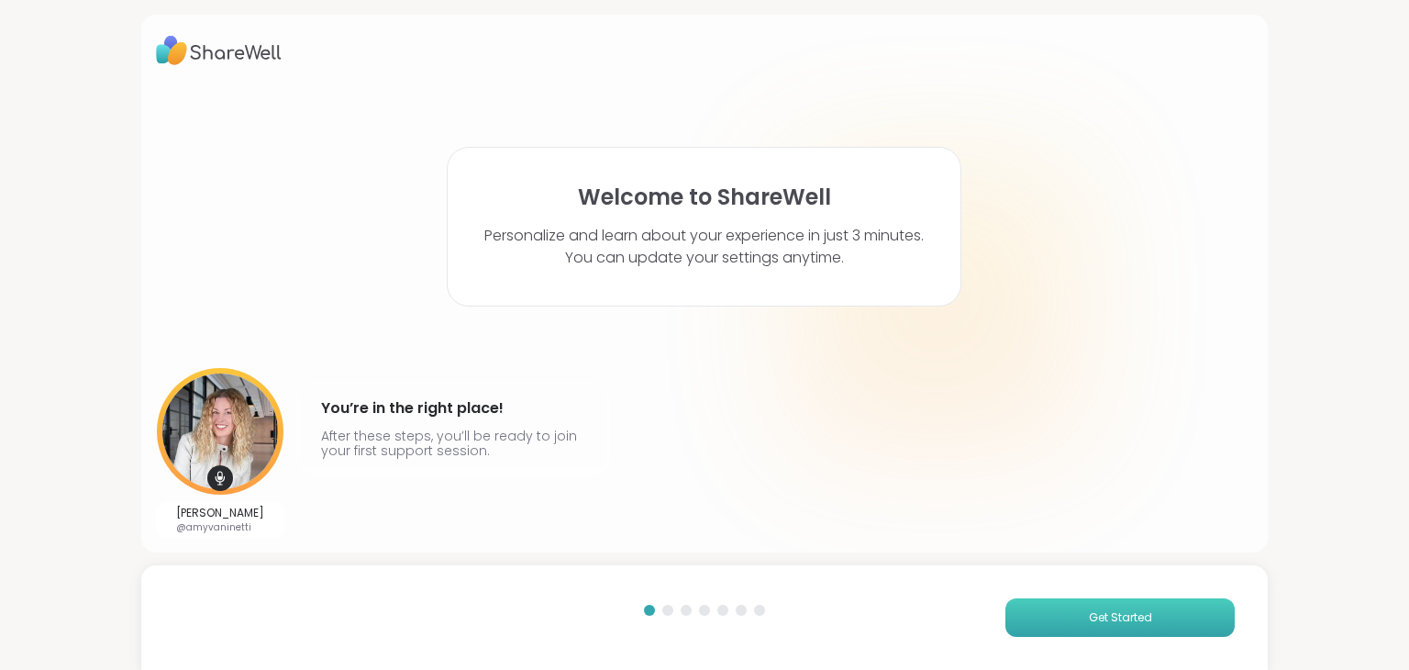
click at [1112, 620] on span "Get Started" at bounding box center [1120, 617] width 63 height 17
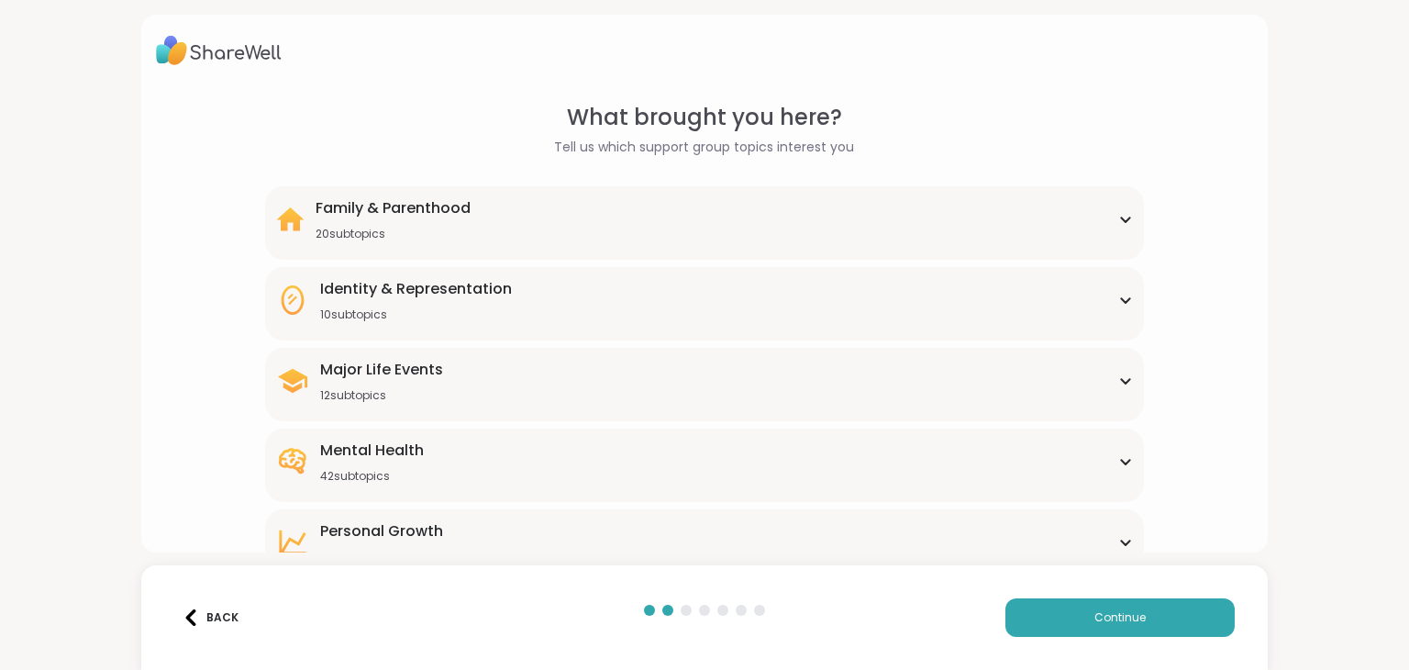
scroll to position [92, 0]
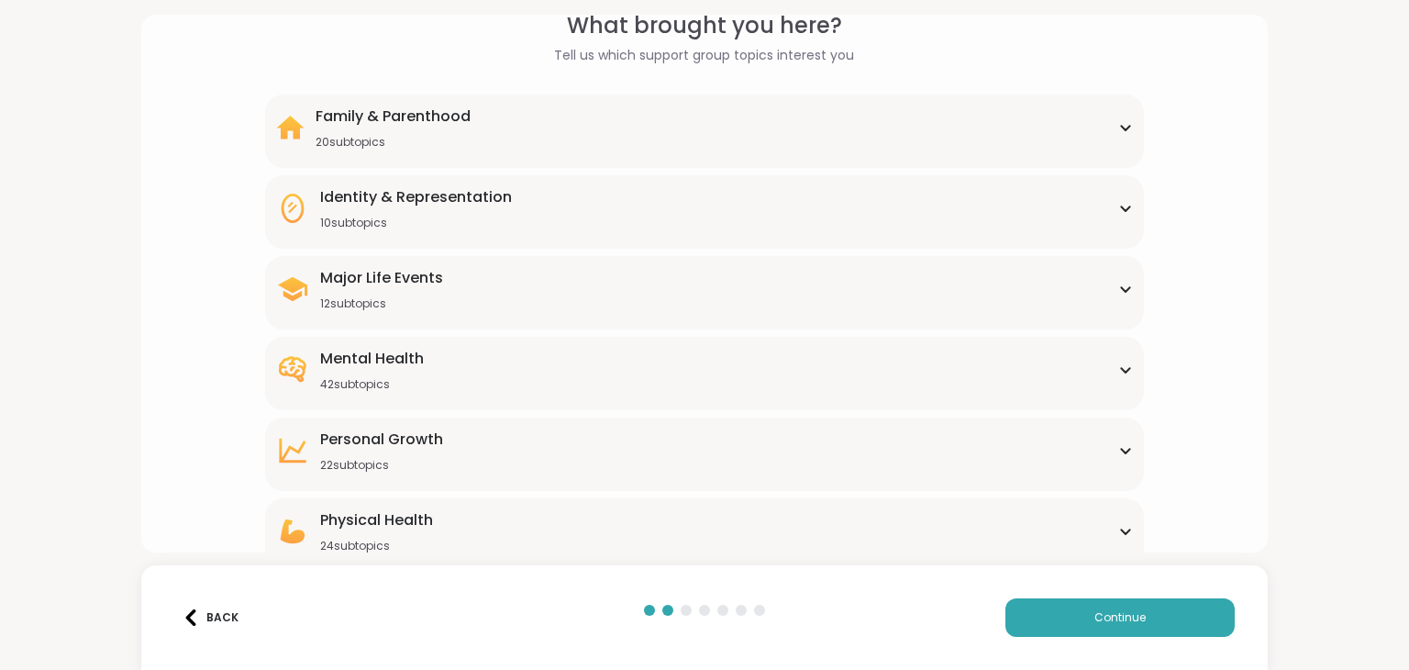
click at [1118, 287] on icon at bounding box center [1125, 288] width 15 height 9
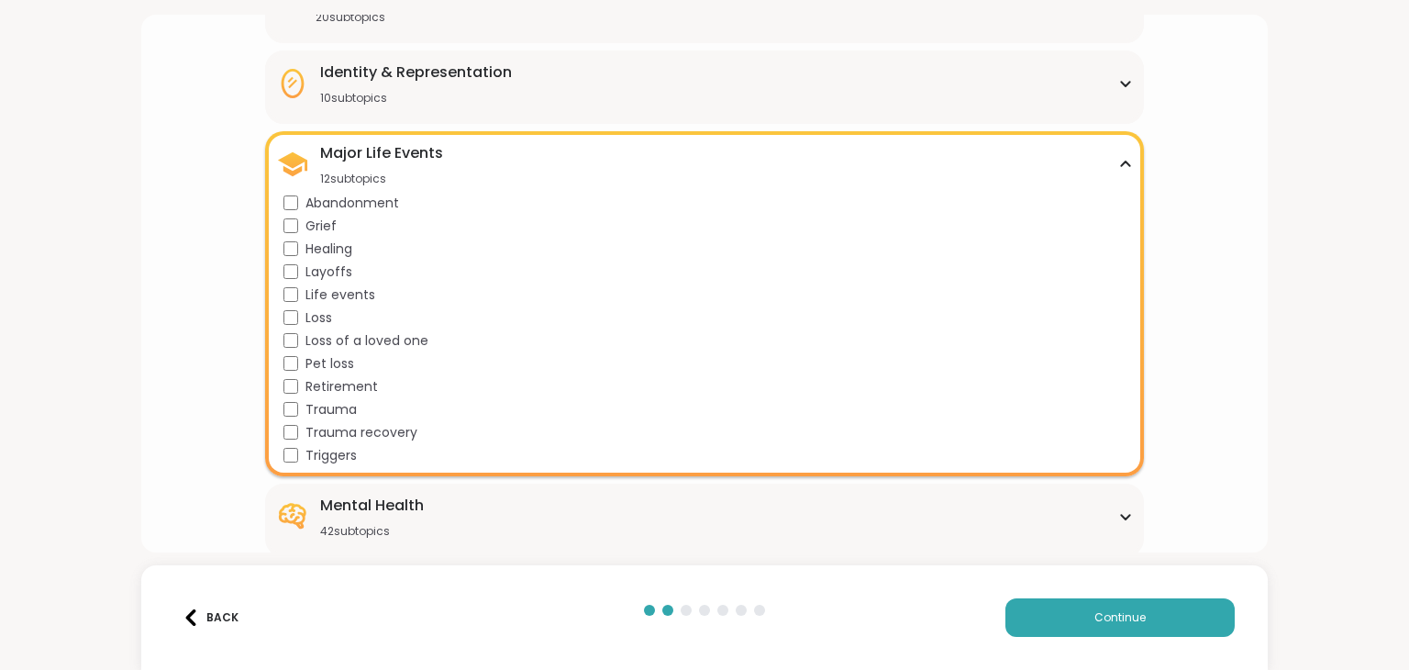
scroll to position [275, 0]
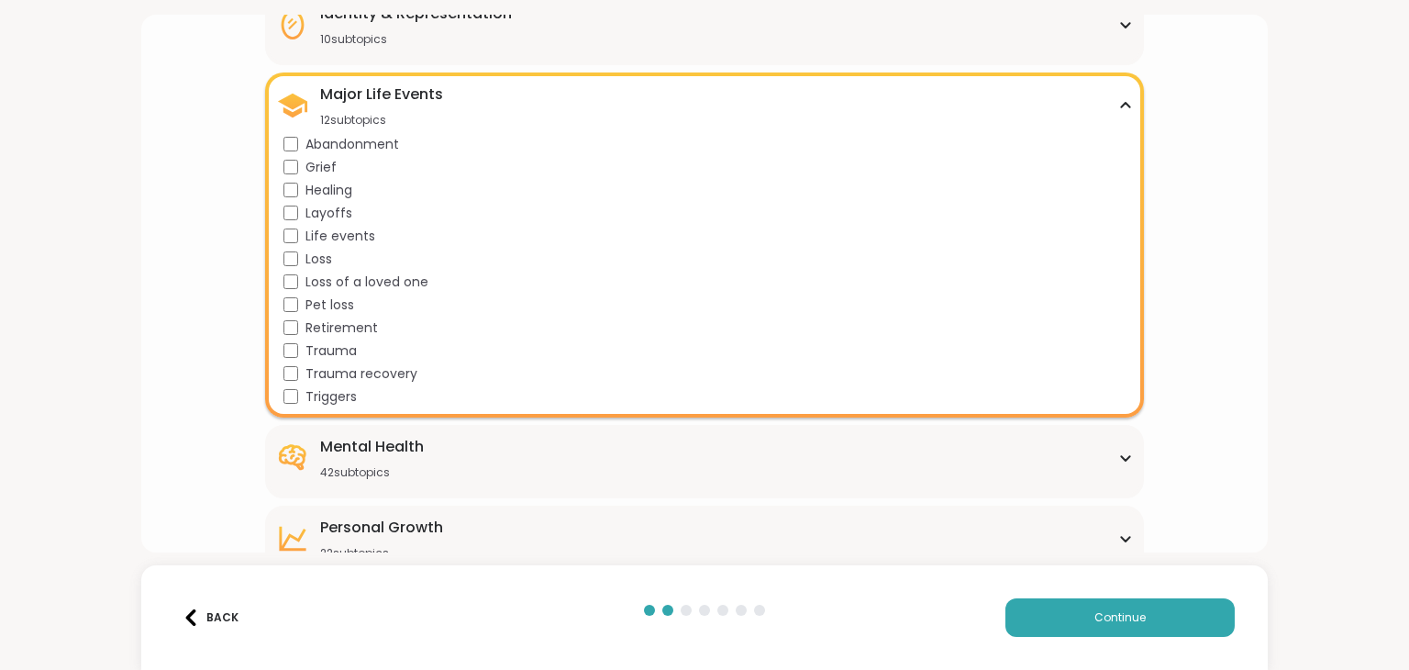
click at [1119, 106] on icon at bounding box center [1125, 105] width 15 height 9
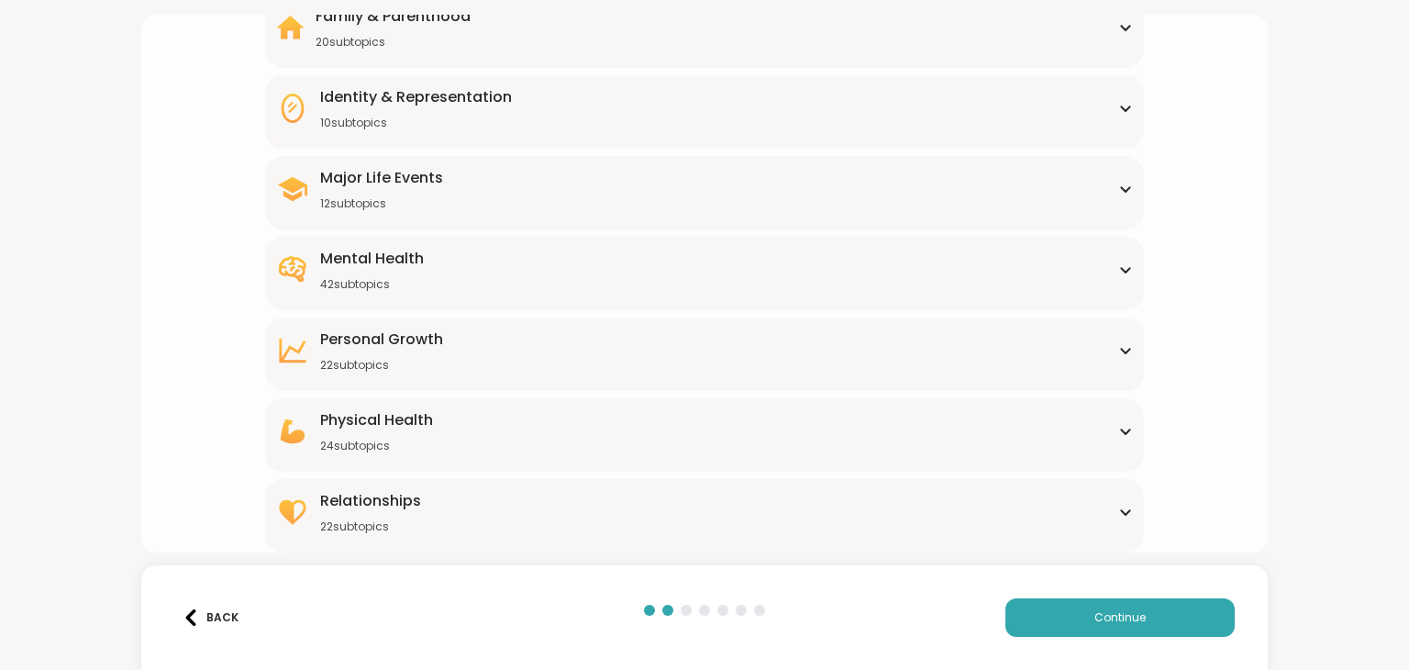
scroll to position [191, 0]
click at [1118, 270] on icon at bounding box center [1125, 270] width 15 height 9
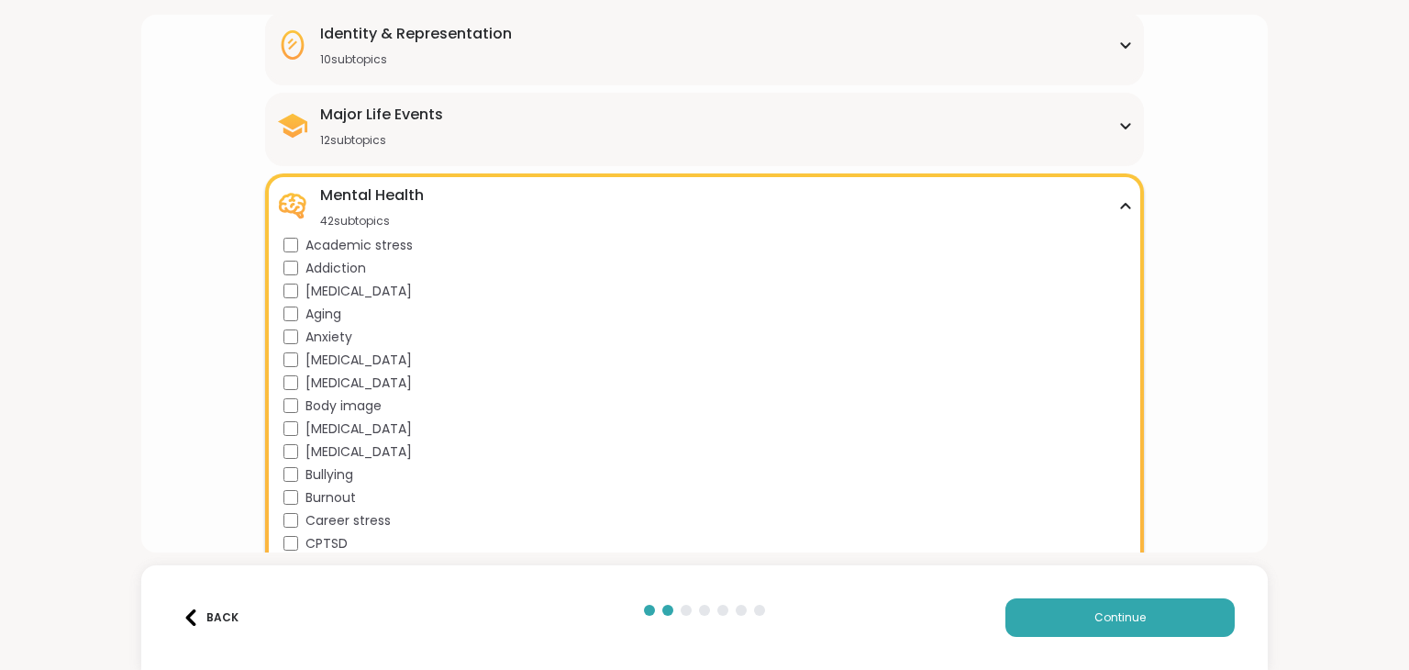
scroll to position [367, 0]
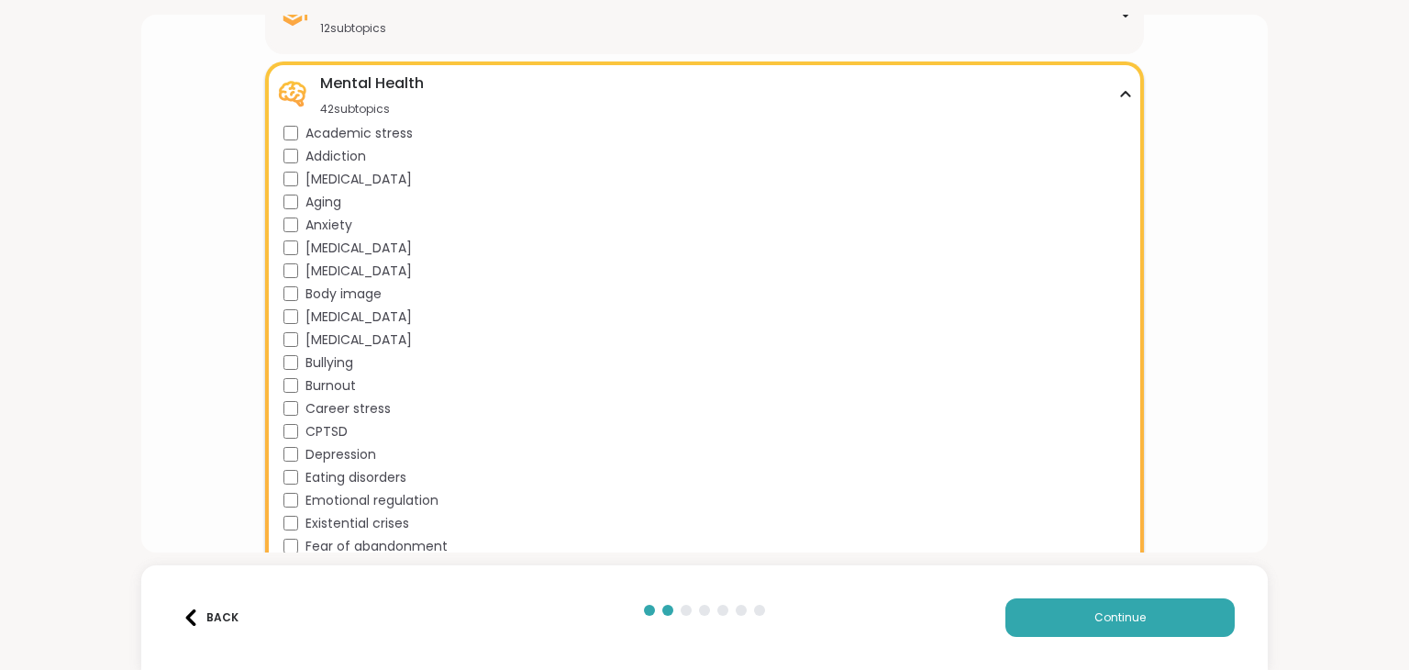
click at [1118, 94] on icon at bounding box center [1125, 94] width 15 height 9
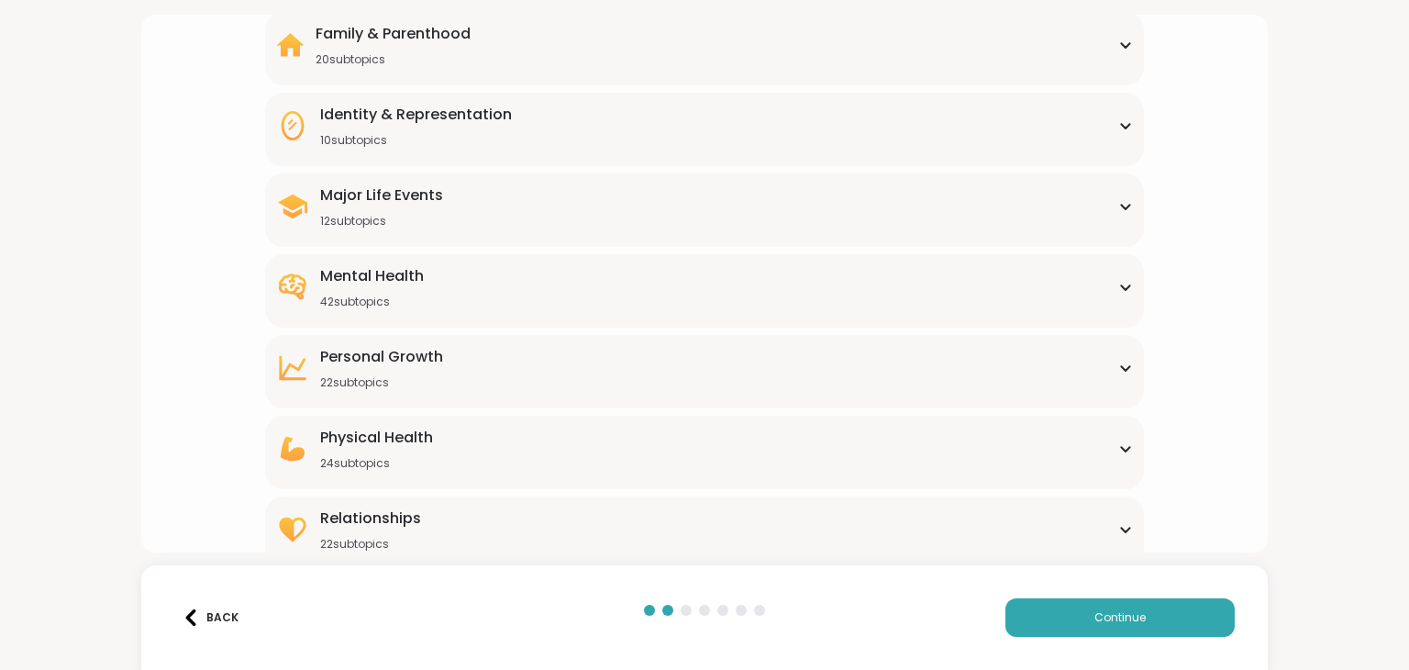
scroll to position [191, 0]
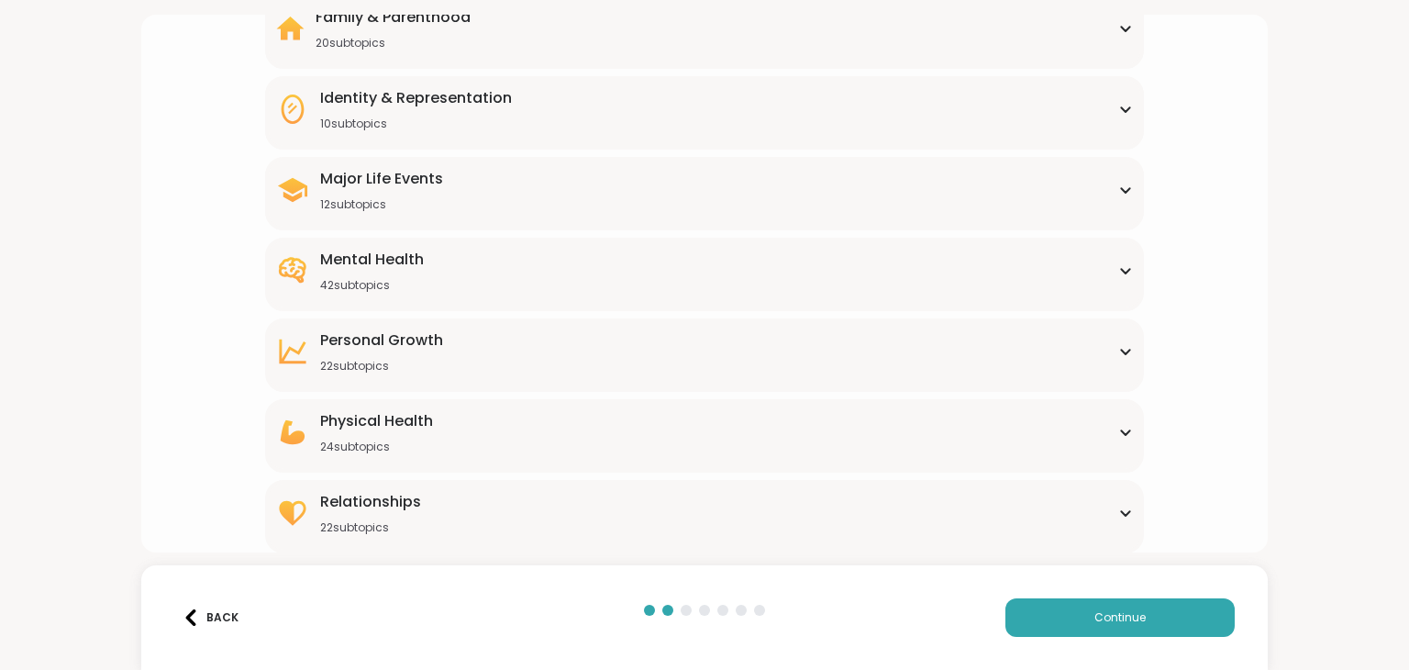
click at [1121, 352] on icon at bounding box center [1125, 352] width 8 height 5
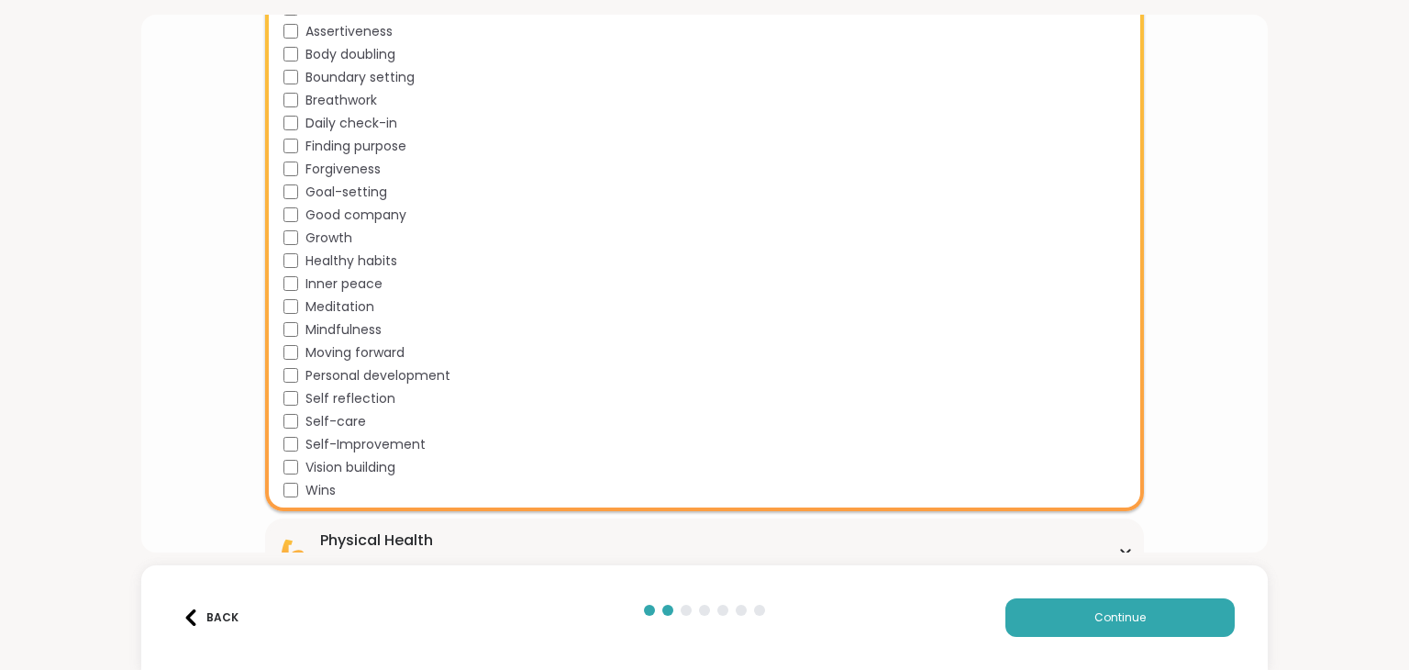
scroll to position [326, 0]
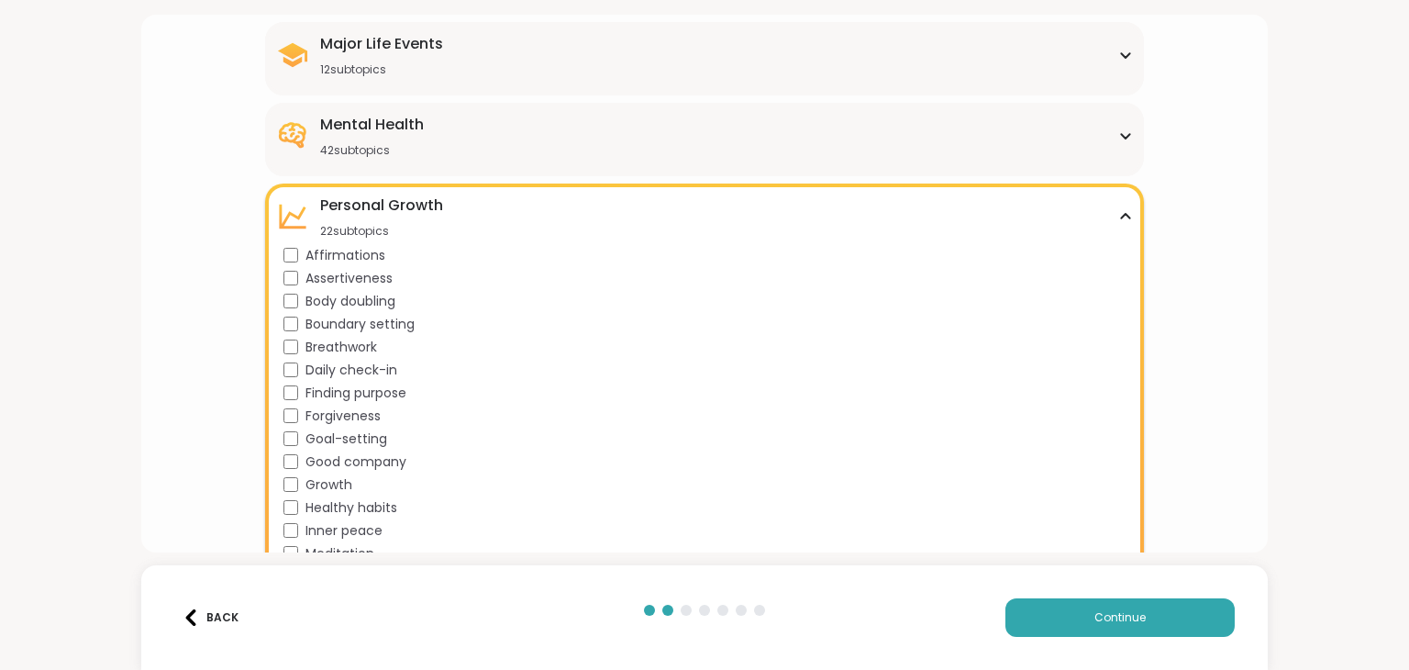
click at [1121, 214] on icon at bounding box center [1125, 216] width 8 height 5
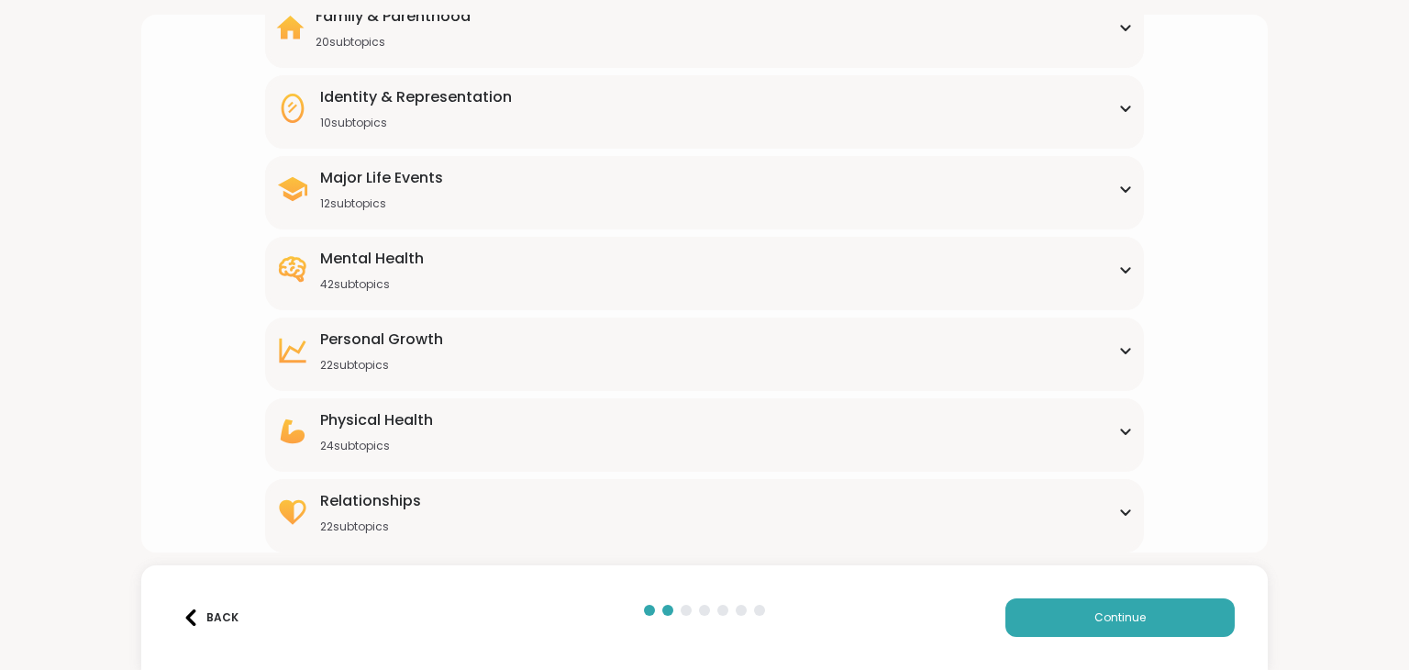
scroll to position [191, 0]
click at [1118, 513] on icon at bounding box center [1125, 512] width 15 height 9
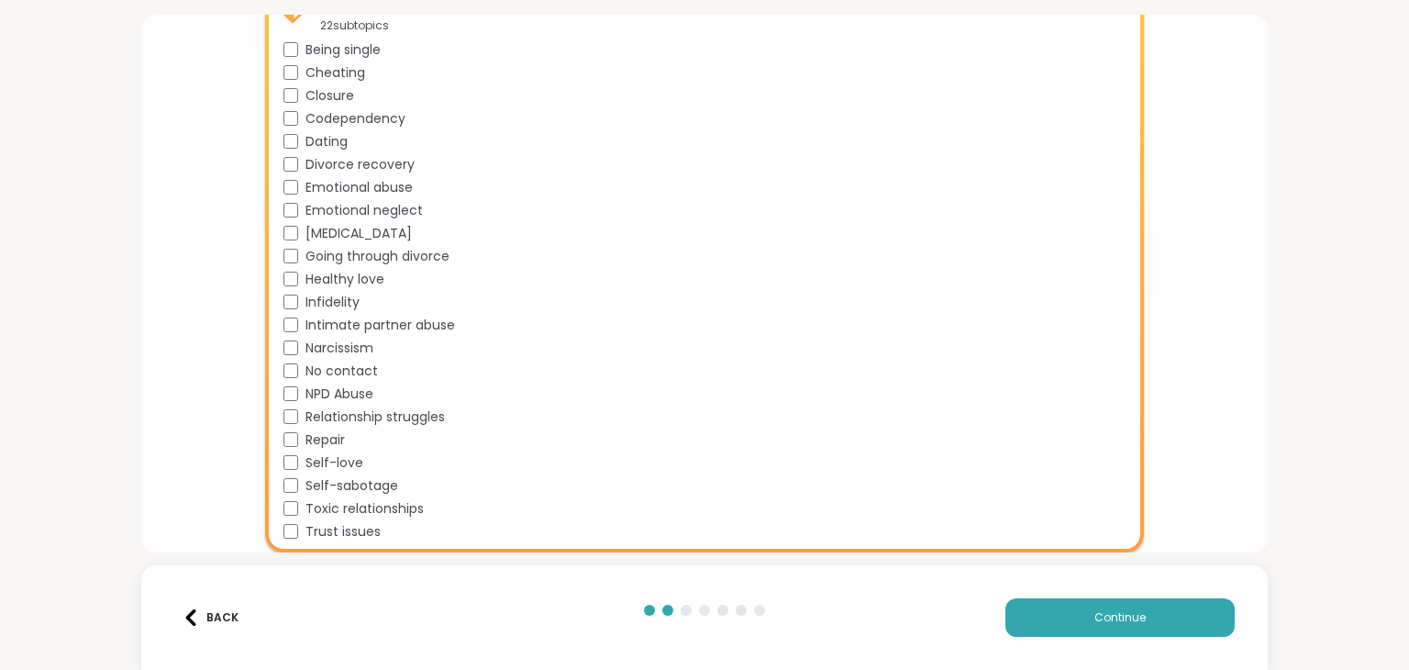
scroll to position [601, 0]
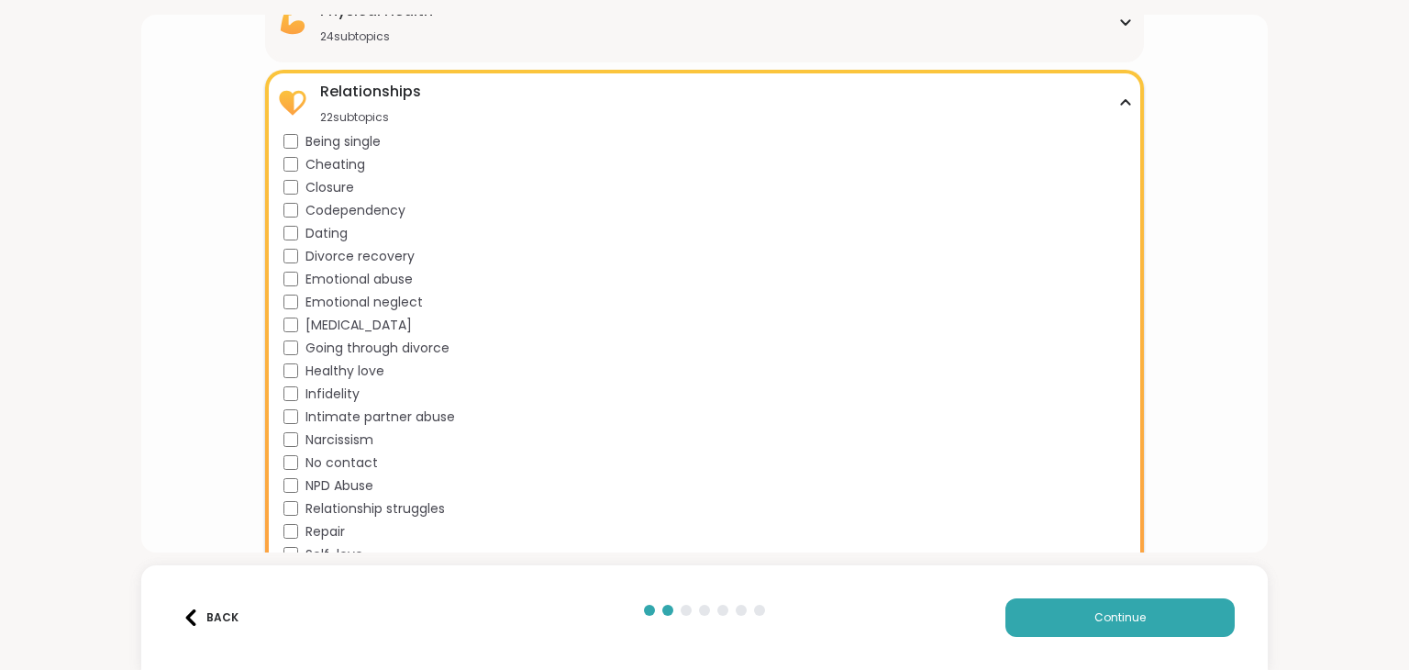
click at [1121, 102] on icon at bounding box center [1125, 102] width 8 height 5
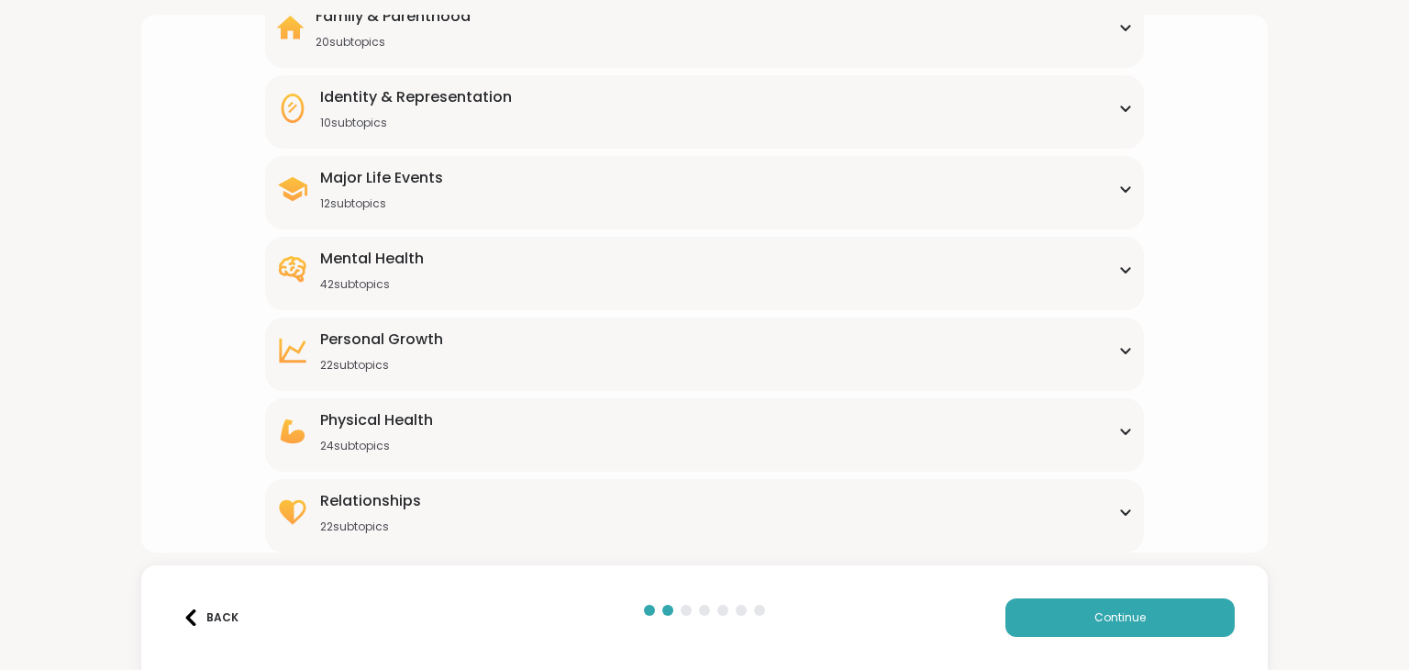
scroll to position [191, 0]
click at [1112, 617] on span "Continue" at bounding box center [1120, 617] width 51 height 17
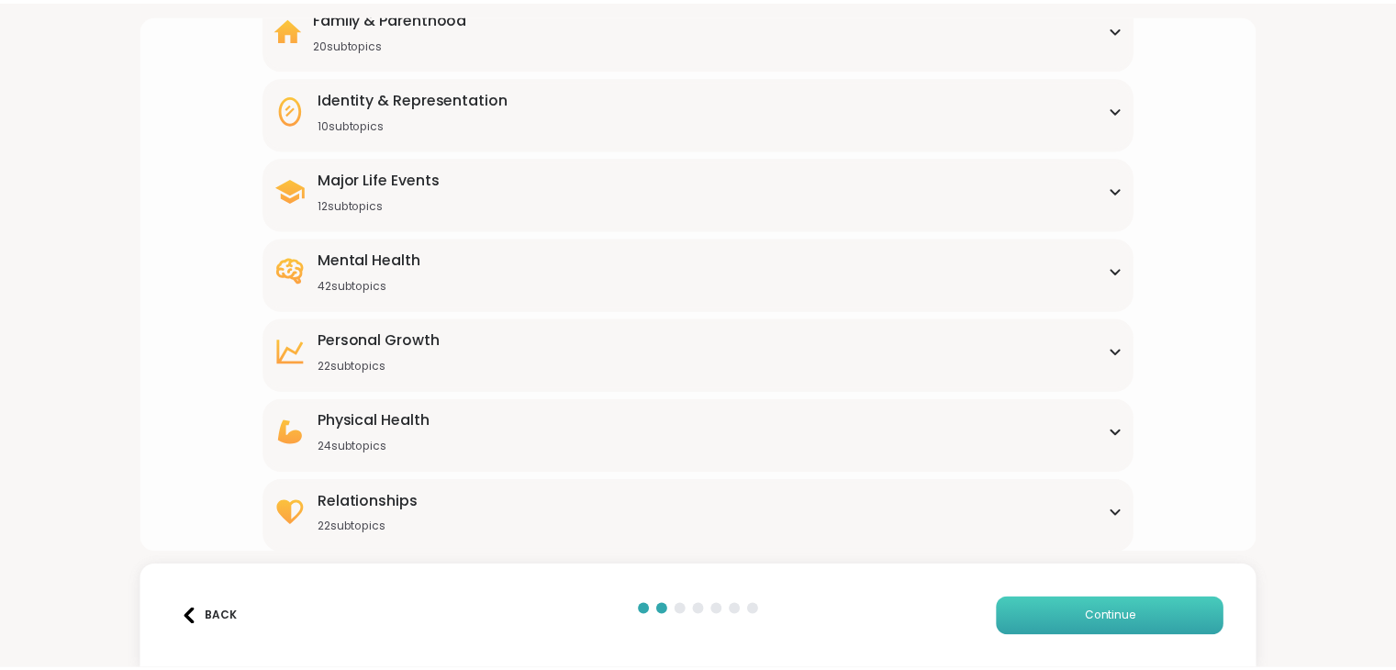
scroll to position [0, 0]
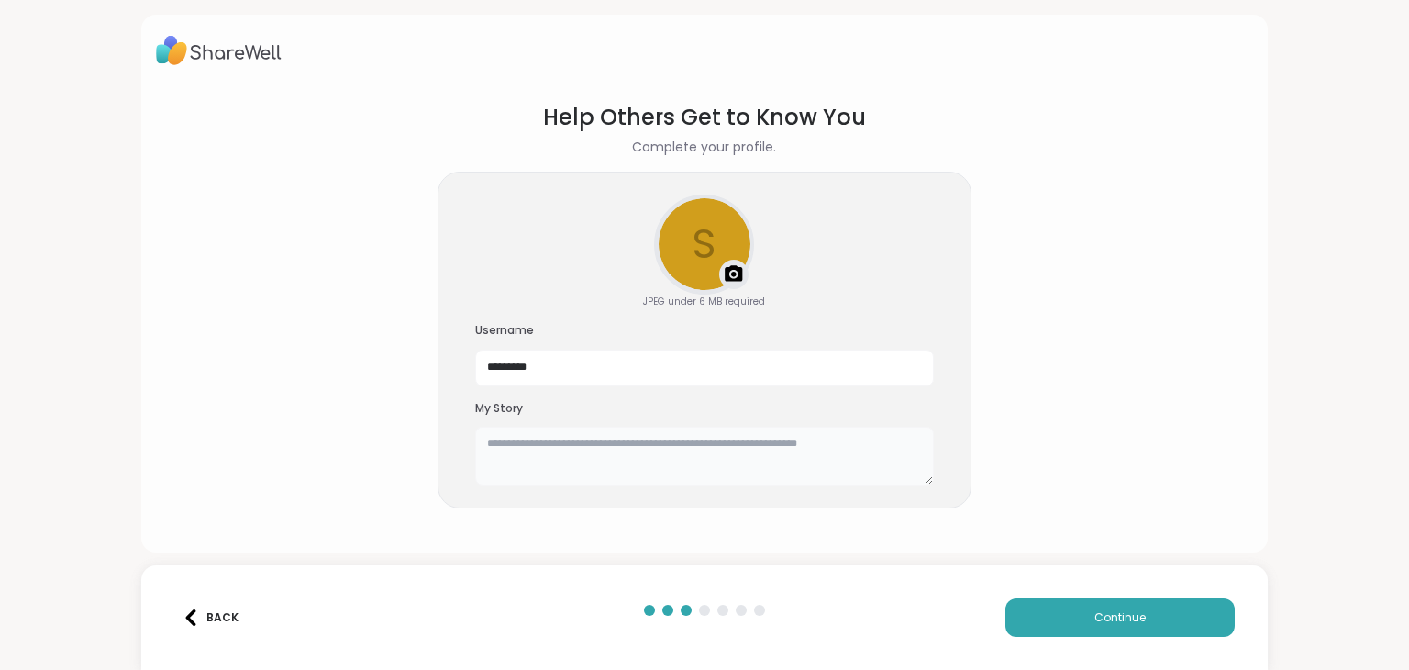
click at [495, 444] on textarea at bounding box center [704, 456] width 459 height 59
type textarea "*"
click at [505, 439] on textarea at bounding box center [704, 456] width 459 height 59
paste textarea "**********"
type textarea "**********"
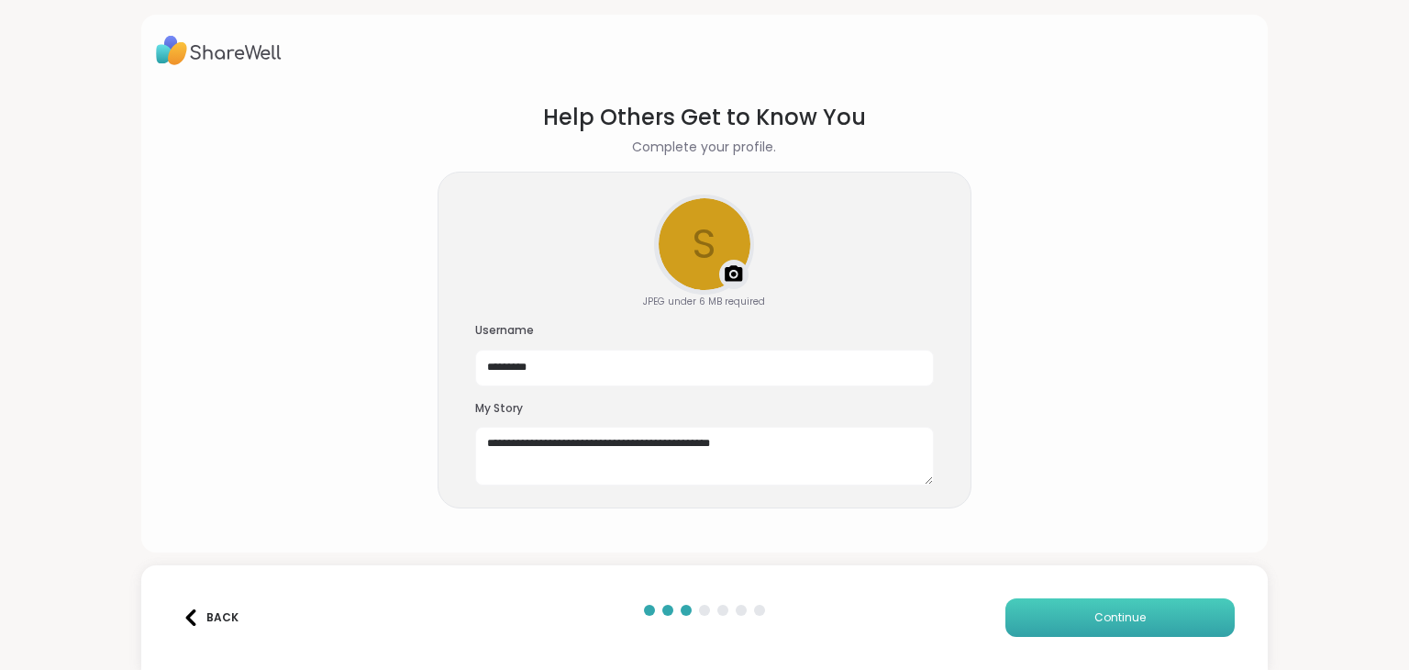
click at [1111, 614] on span "Continue" at bounding box center [1120, 617] width 51 height 17
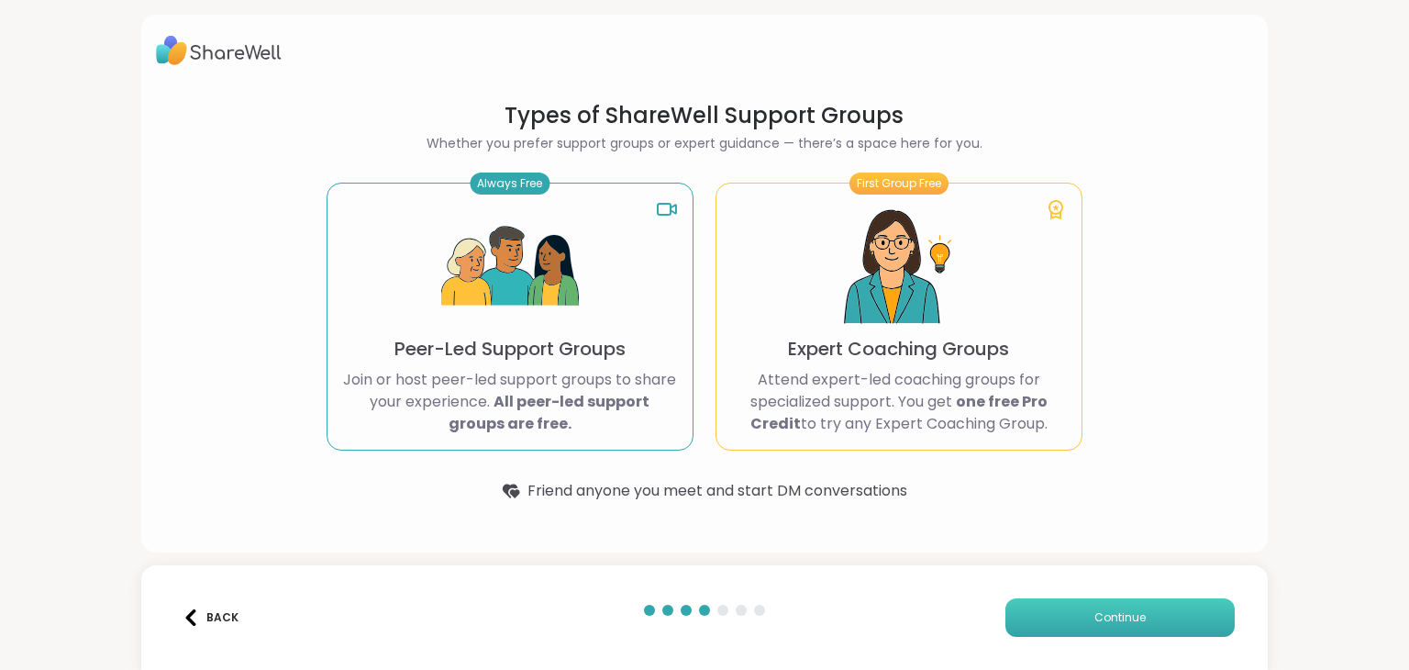
click at [1120, 617] on span "Continue" at bounding box center [1120, 617] width 51 height 17
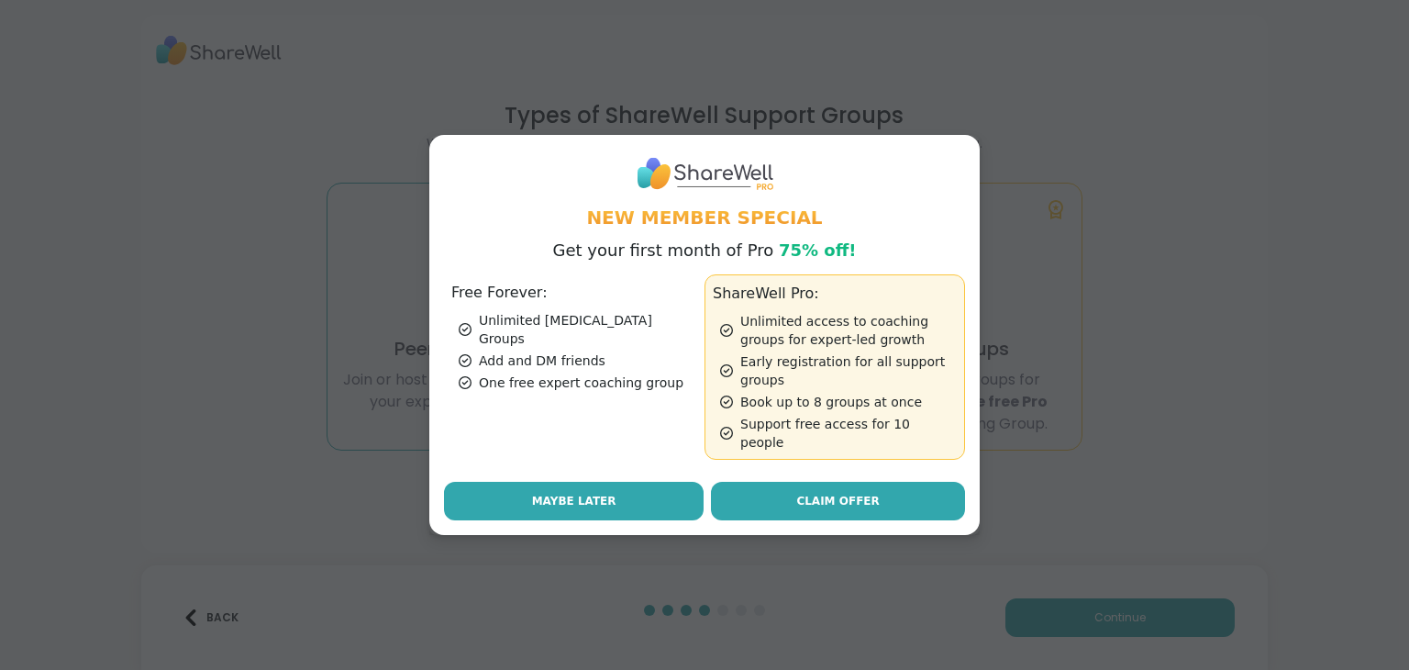
click at [563, 493] on span "Maybe Later" at bounding box center [574, 501] width 84 height 17
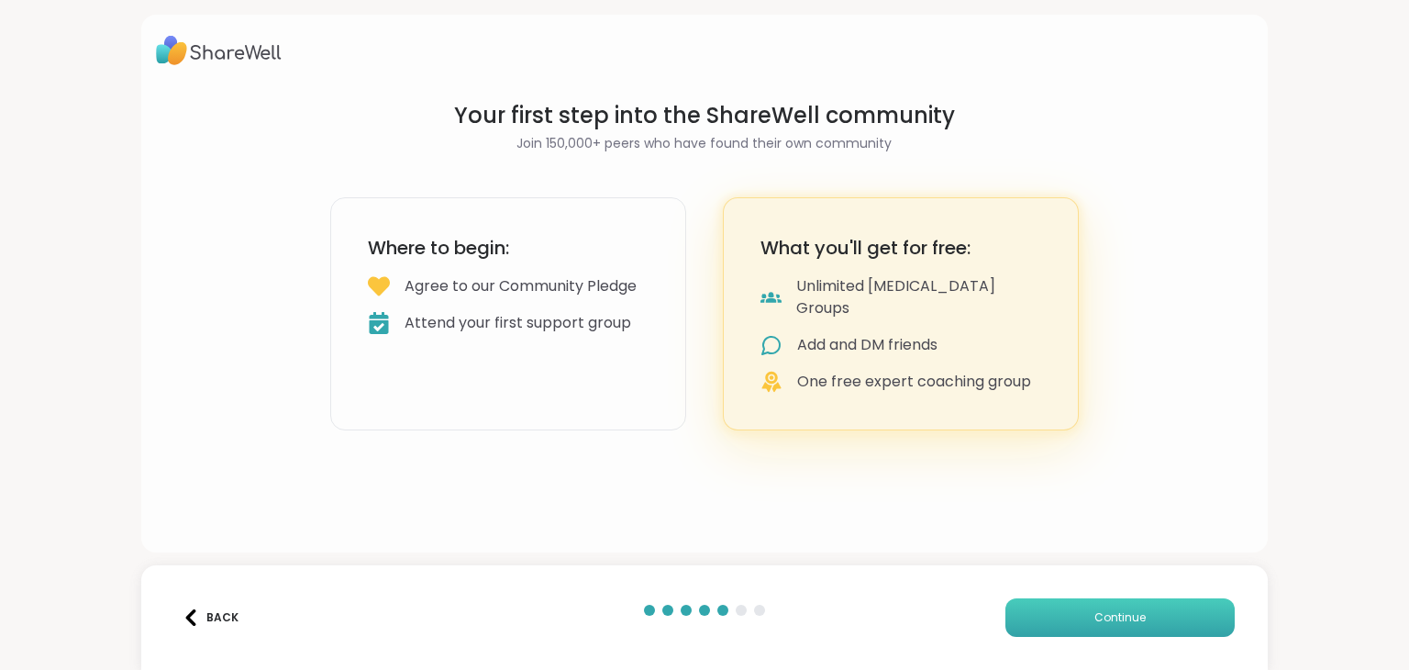
click at [1122, 610] on span "Continue" at bounding box center [1120, 617] width 51 height 17
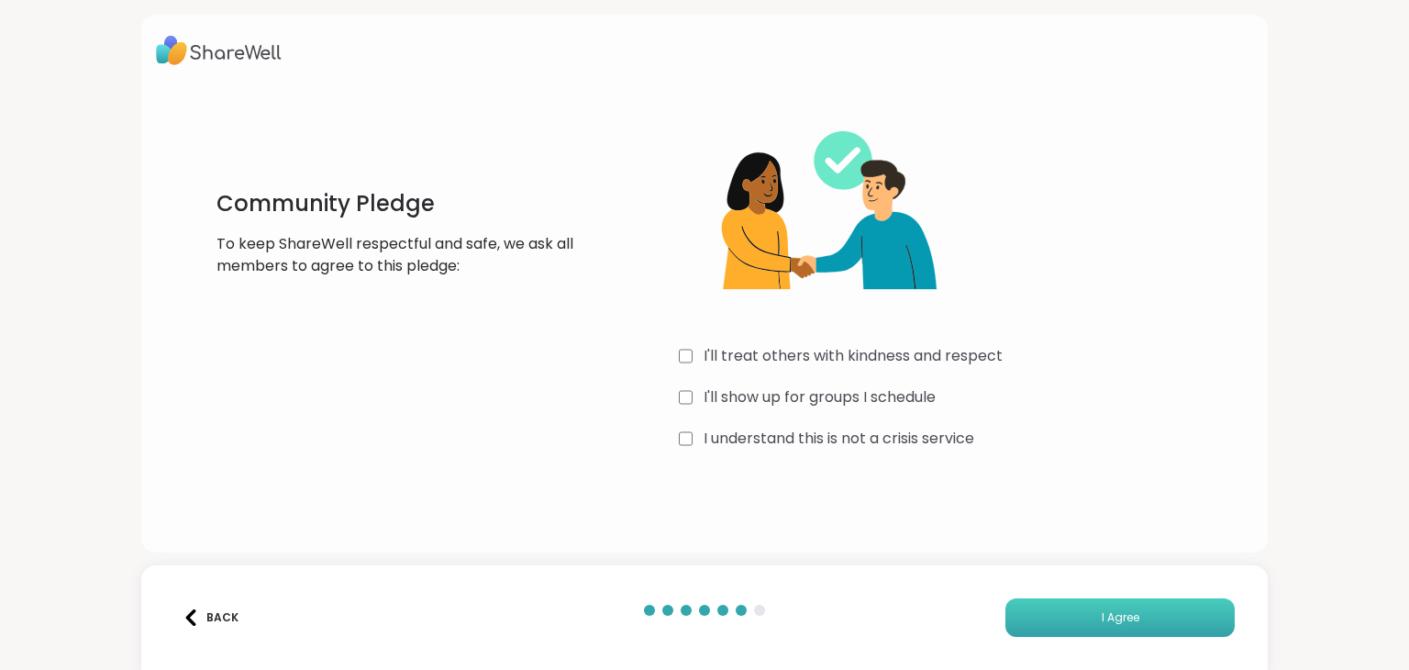
click at [1108, 616] on span "I Agree" at bounding box center [1121, 617] width 38 height 17
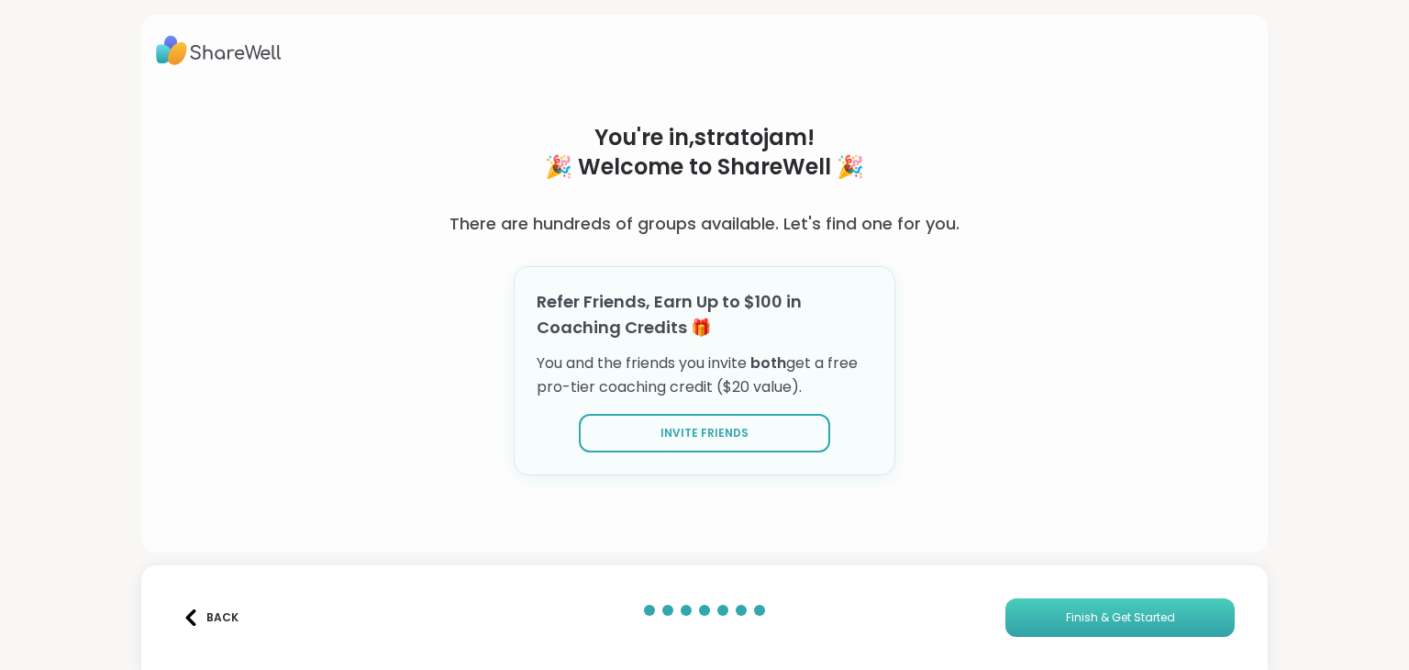
click at [1103, 616] on span "Finish & Get Started" at bounding box center [1120, 617] width 109 height 17
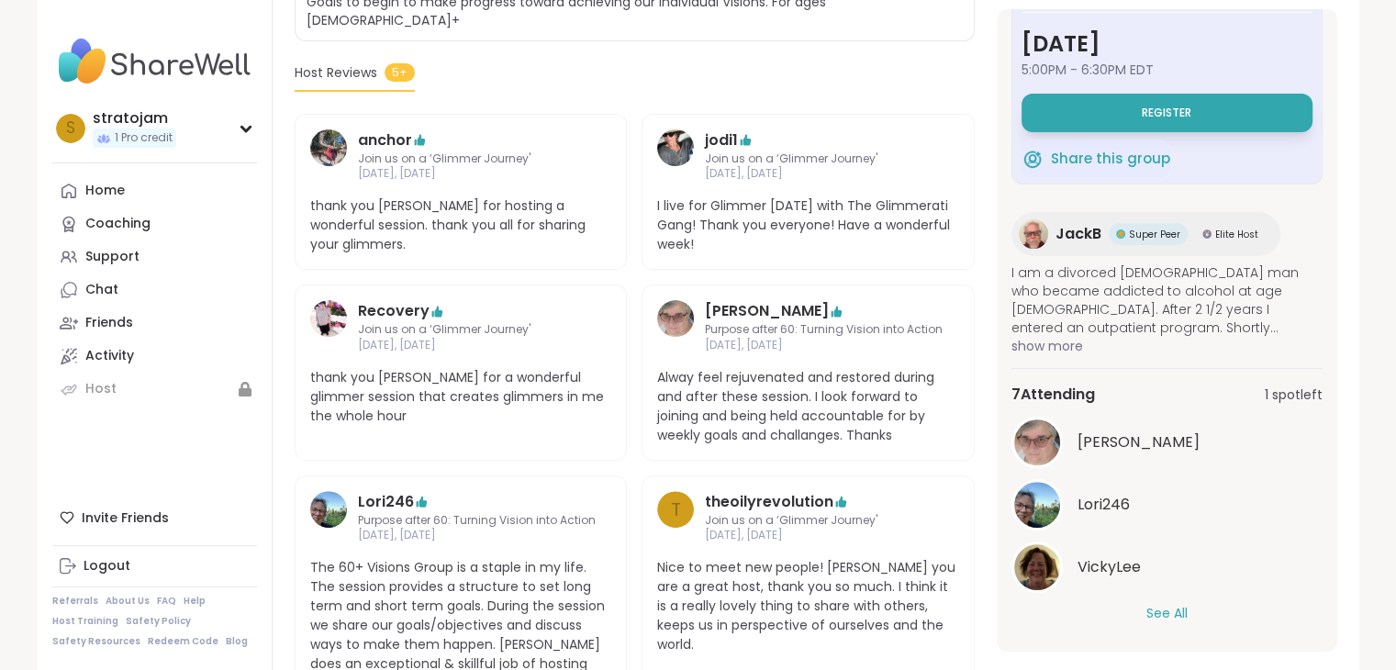
scroll to position [459, 0]
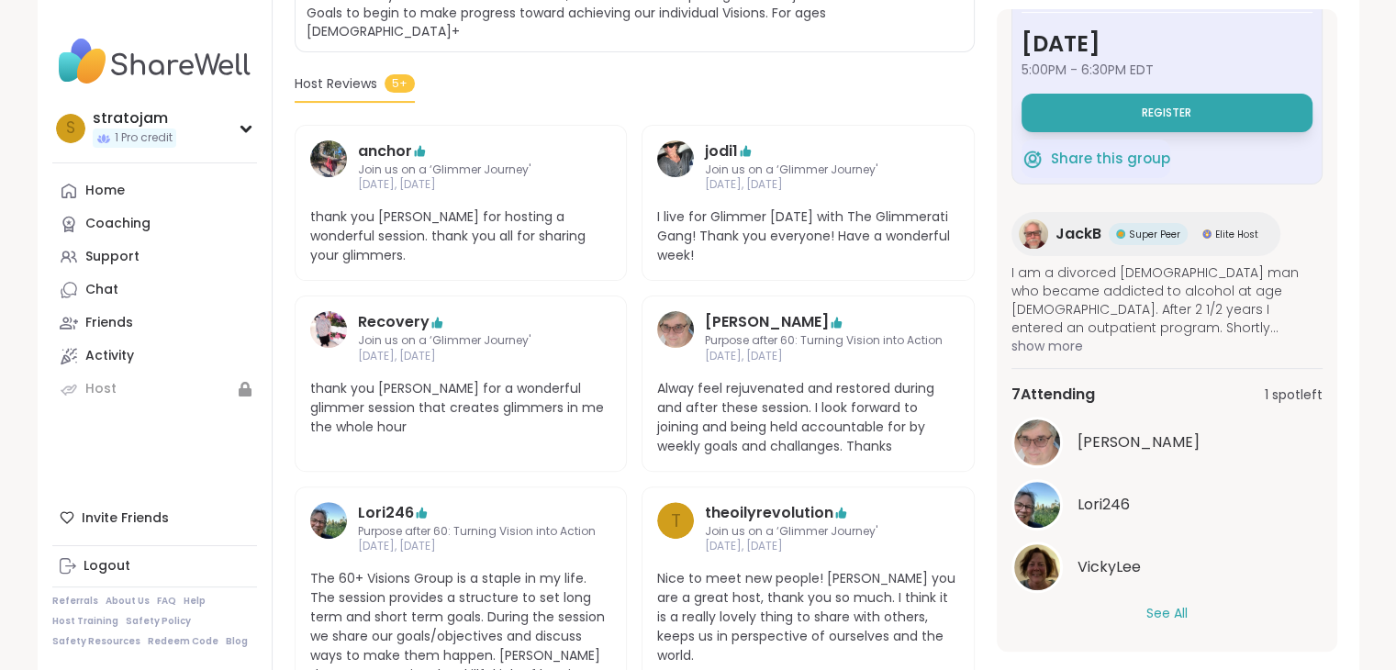
click at [1063, 347] on span "show more" at bounding box center [1166, 346] width 311 height 18
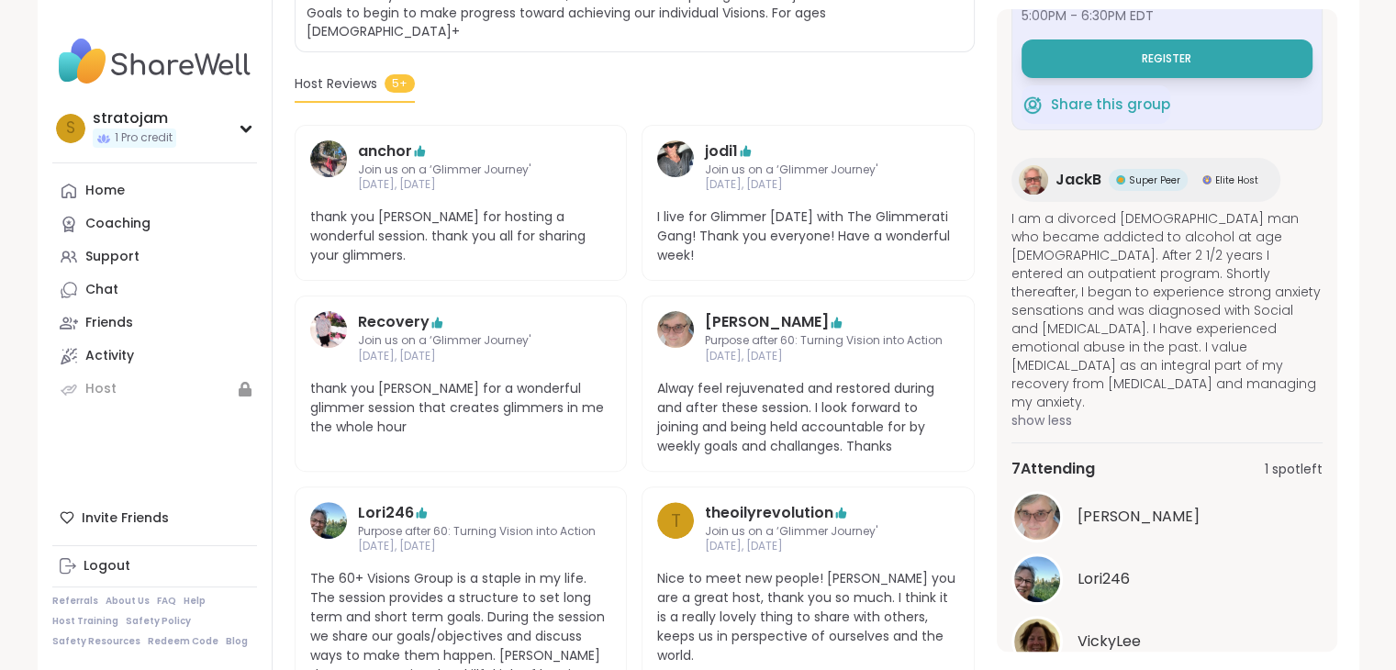
scroll to position [172, 0]
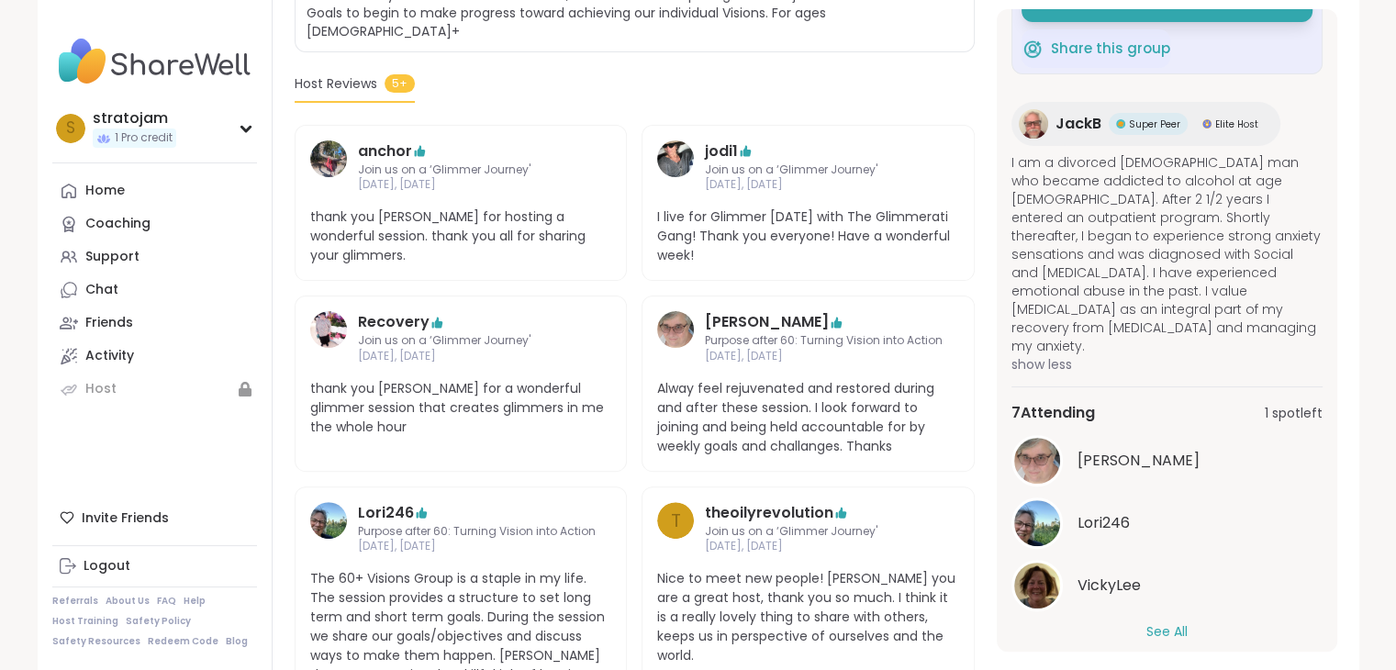
click at [1171, 622] on button "See All" at bounding box center [1166, 631] width 41 height 19
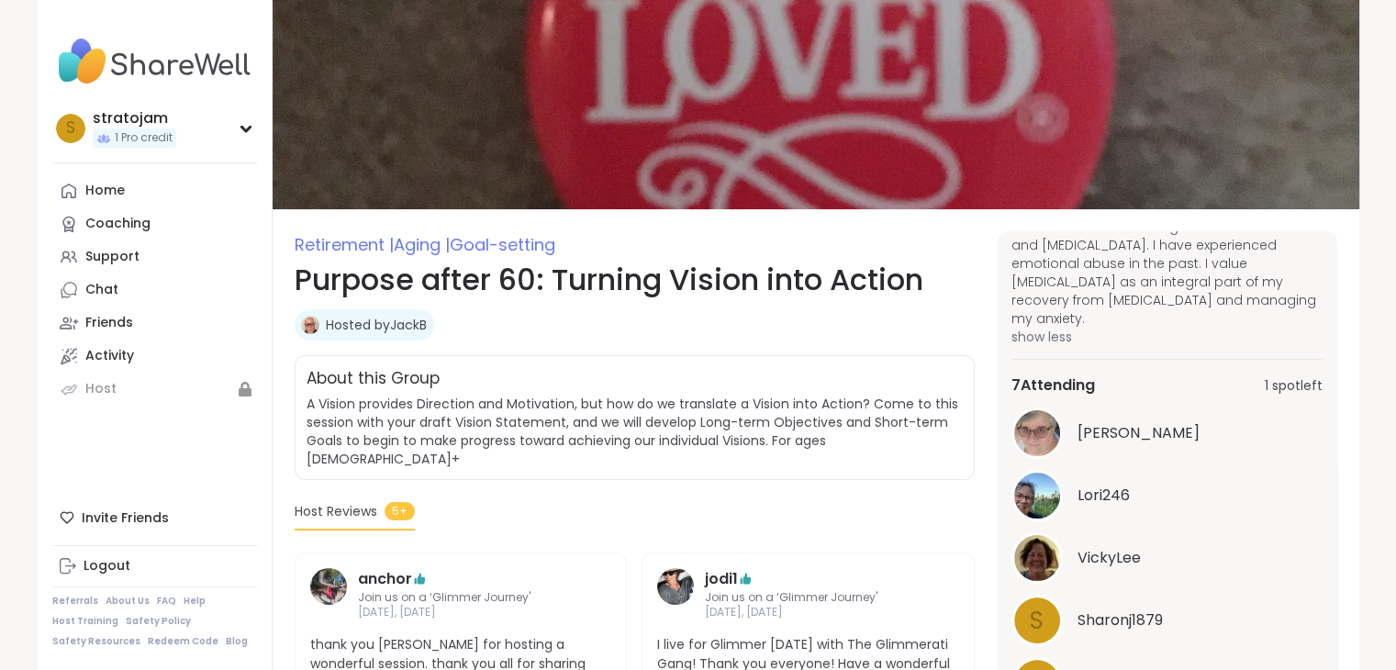
scroll to position [0, 0]
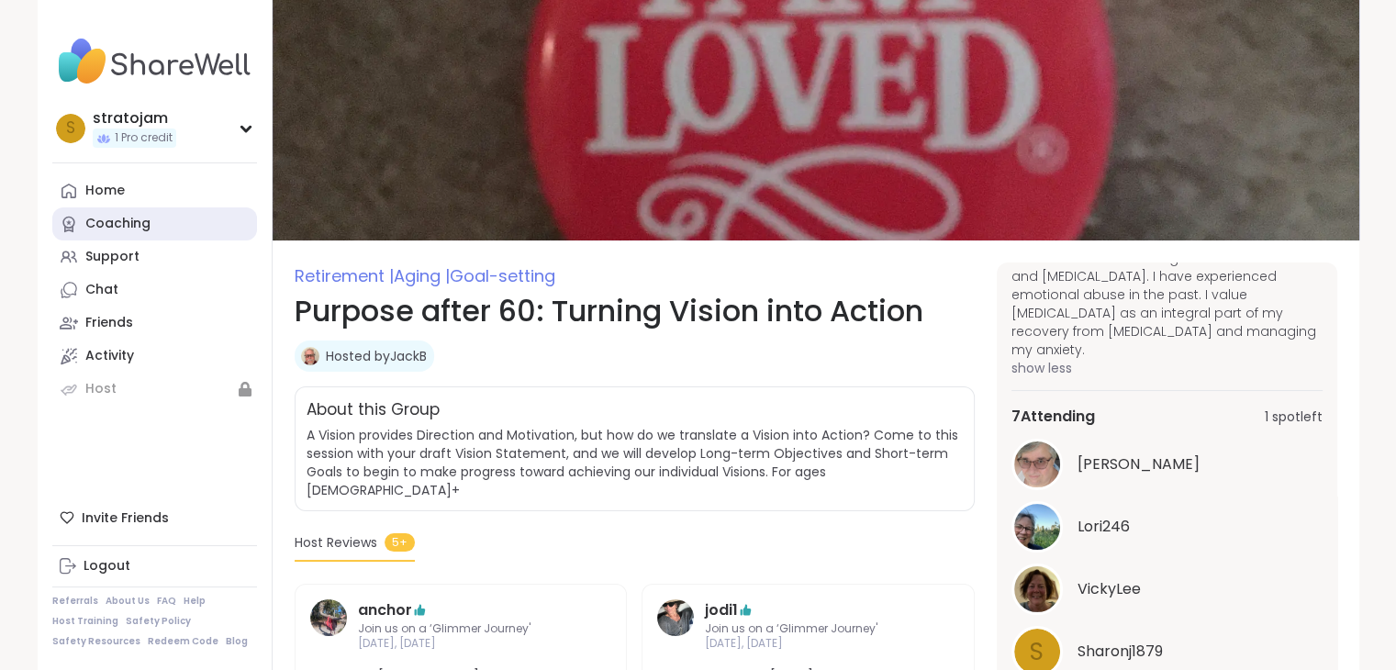
click at [106, 222] on div "Coaching" at bounding box center [117, 224] width 65 height 18
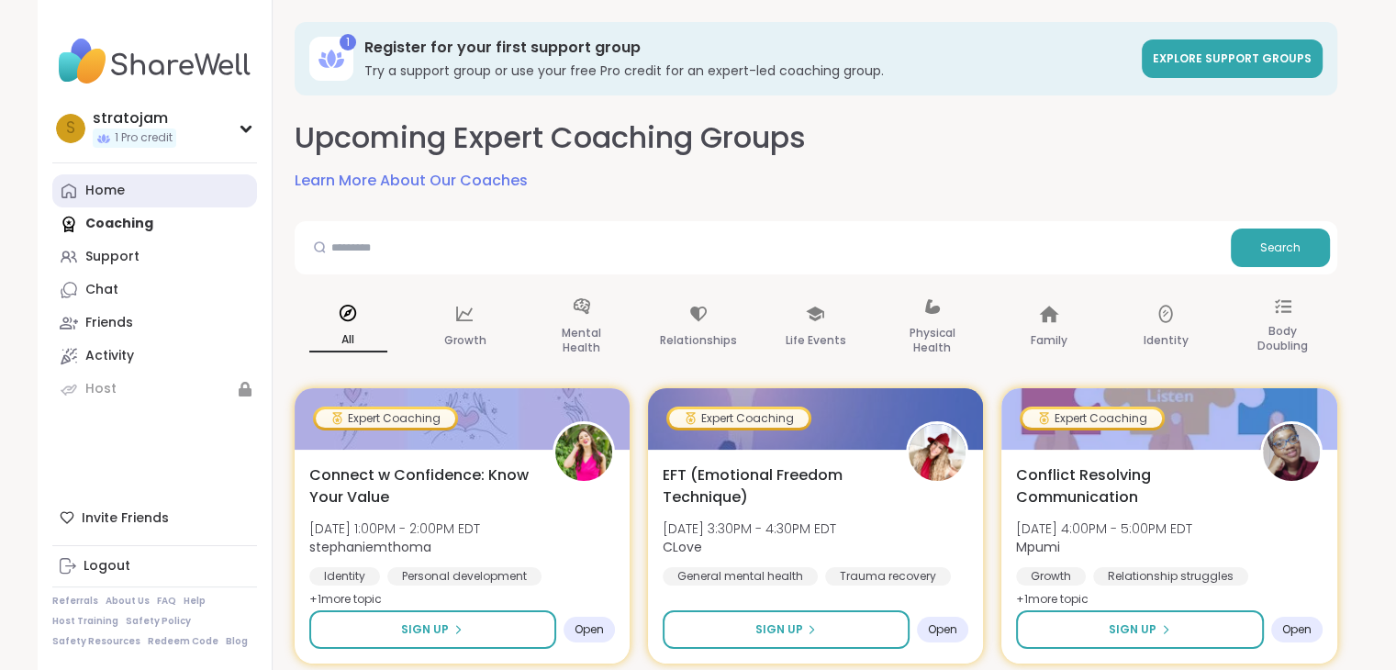
click at [96, 190] on div "Home" at bounding box center [104, 191] width 39 height 18
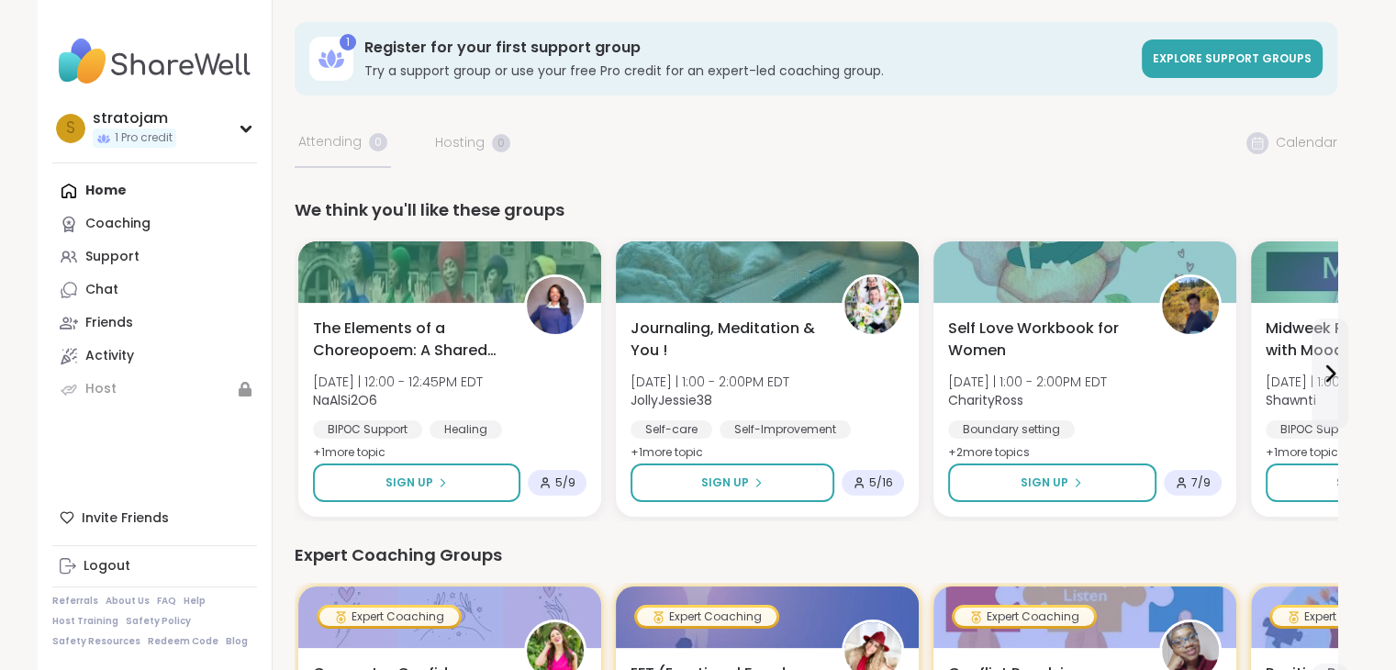
click at [106, 187] on div "Home Coaching Support Chat Friends Activity Host" at bounding box center [154, 289] width 205 height 231
click at [1231, 61] on span "Explore support groups" at bounding box center [1231, 58] width 159 height 16
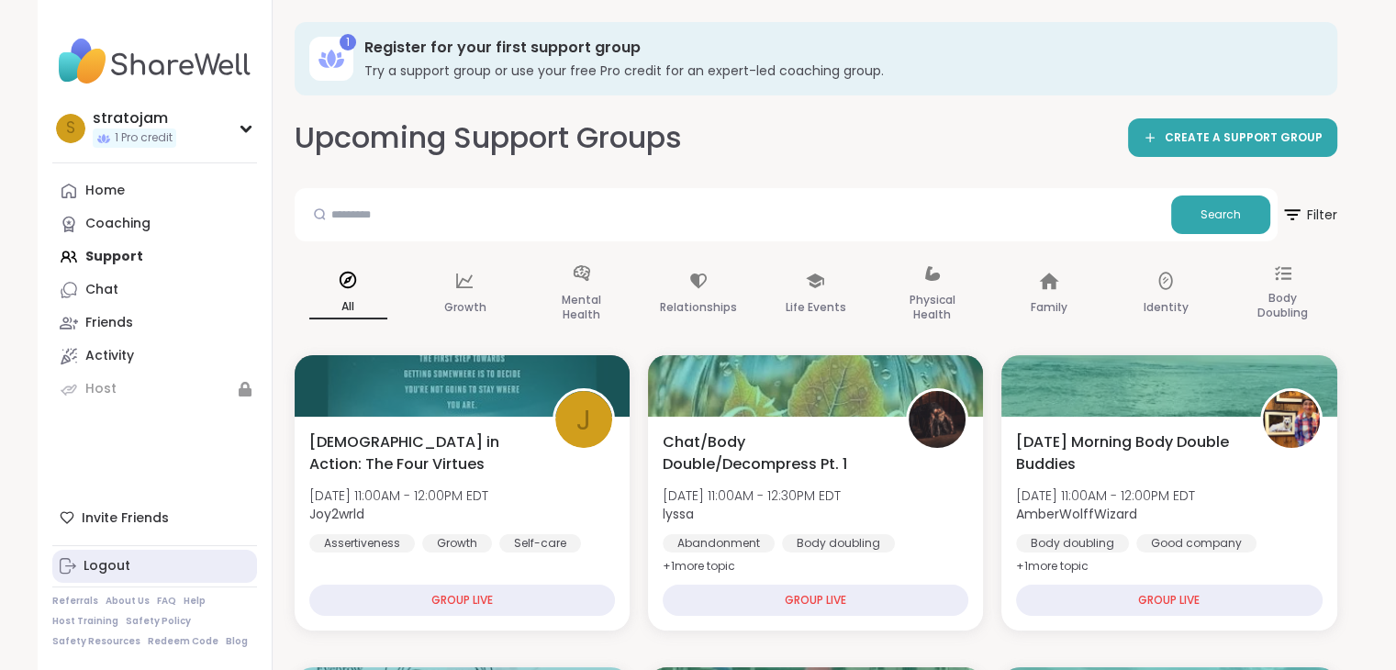
click at [102, 565] on div "Logout" at bounding box center [106, 566] width 47 height 18
